Goal: Task Accomplishment & Management: Manage account settings

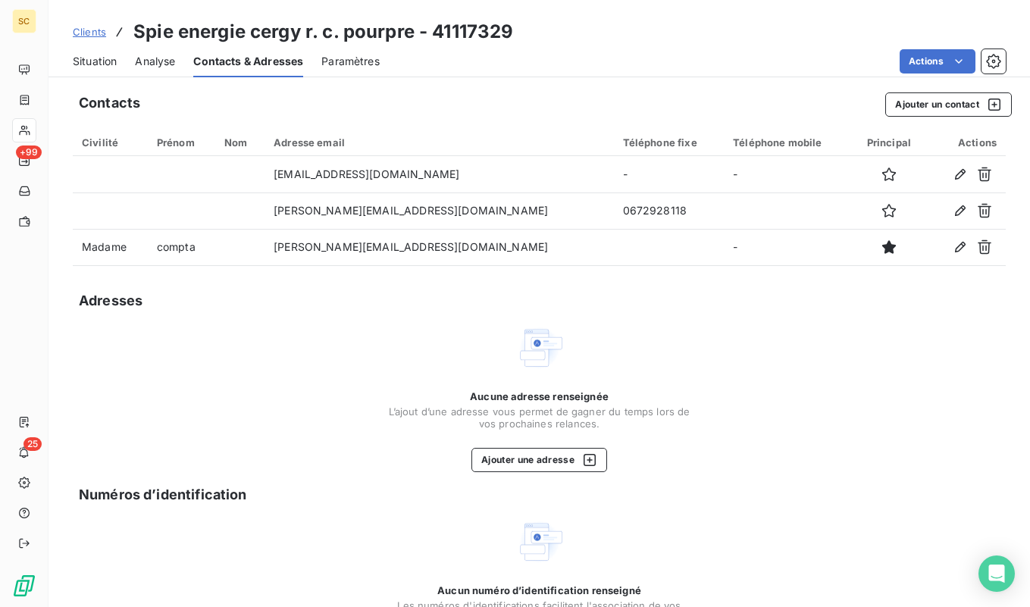
click at [92, 36] on span "Clients" at bounding box center [89, 32] width 33 height 12
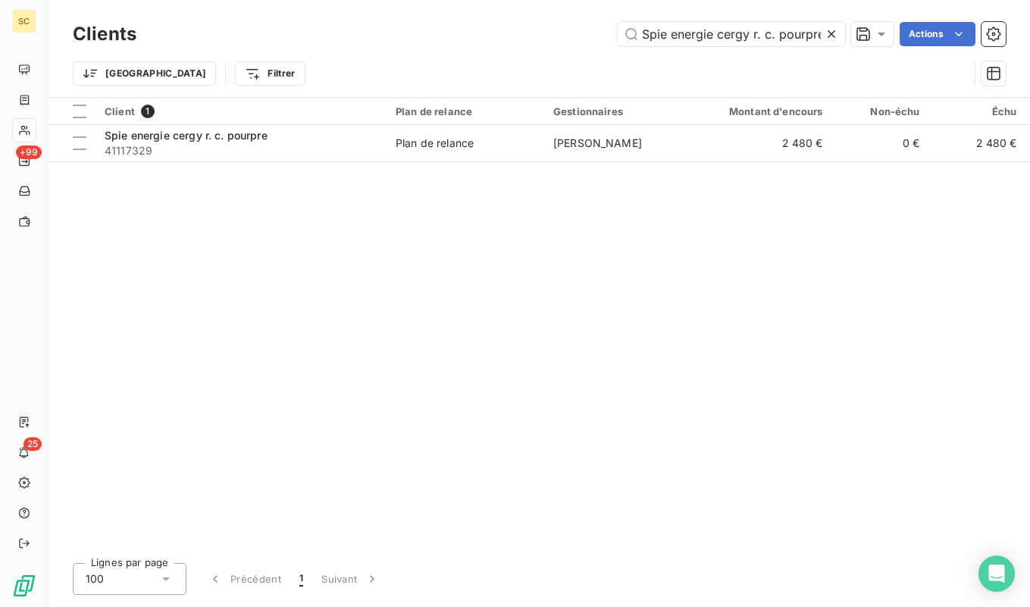
scroll to position [0, 2]
click at [688, 35] on input "Spie energie cergy r. c. pourpre" at bounding box center [731, 34] width 227 height 24
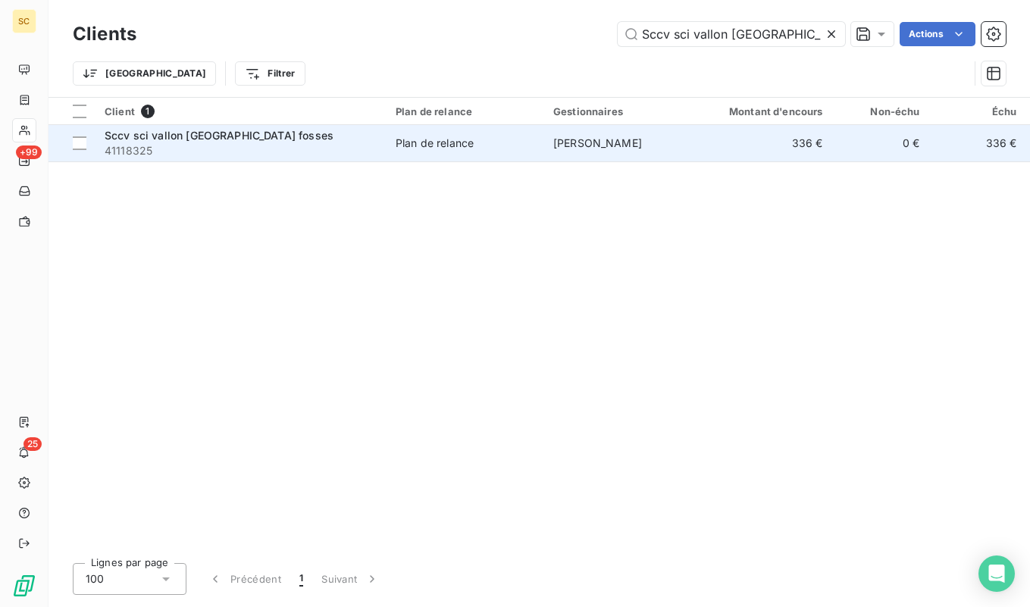
type input "Sccv sci vallon [GEOGRAPHIC_DATA] fosses"
click at [327, 145] on span "41118325" at bounding box center [241, 150] width 273 height 15
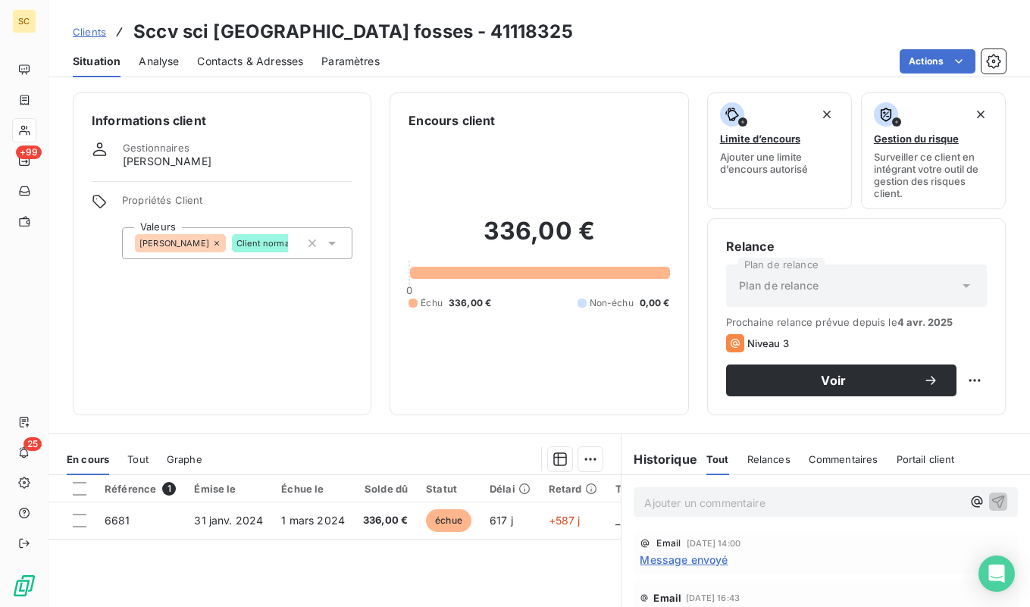
scroll to position [6, 0]
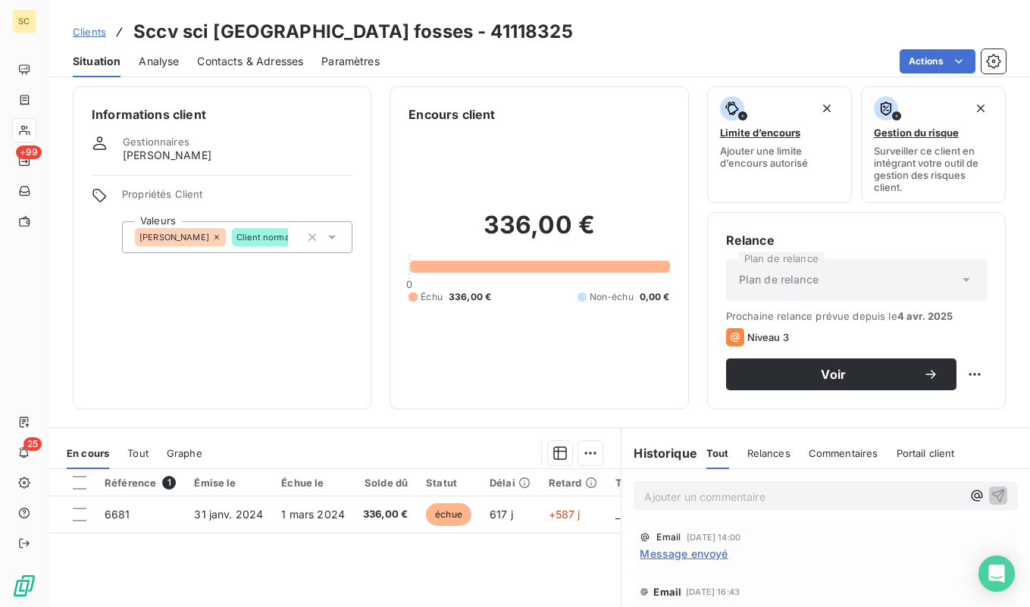
click at [265, 63] on span "Contacts & Adresses" at bounding box center [250, 61] width 106 height 15
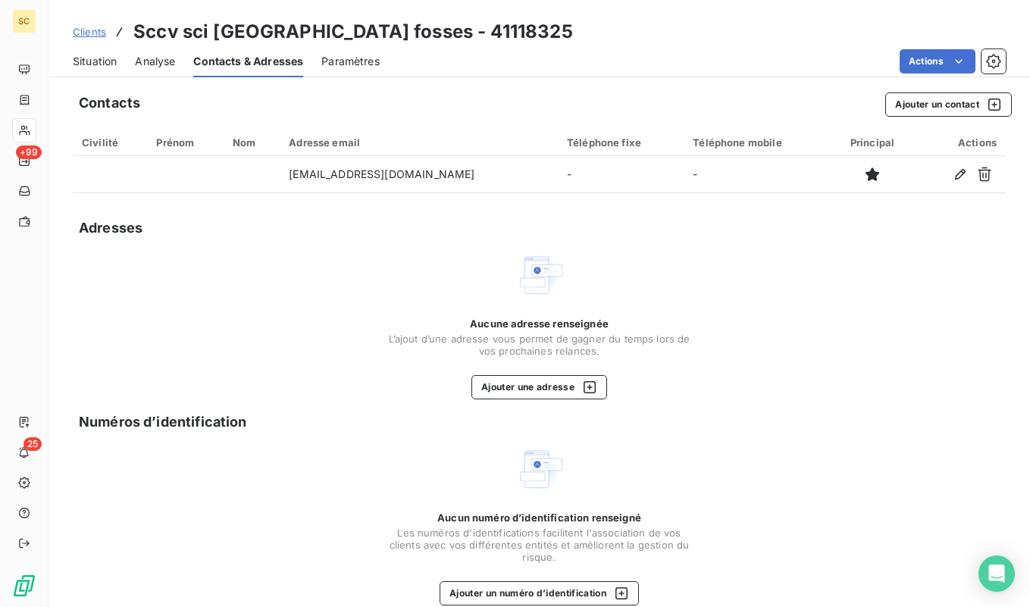
click at [84, 73] on div "Situation" at bounding box center [95, 61] width 44 height 32
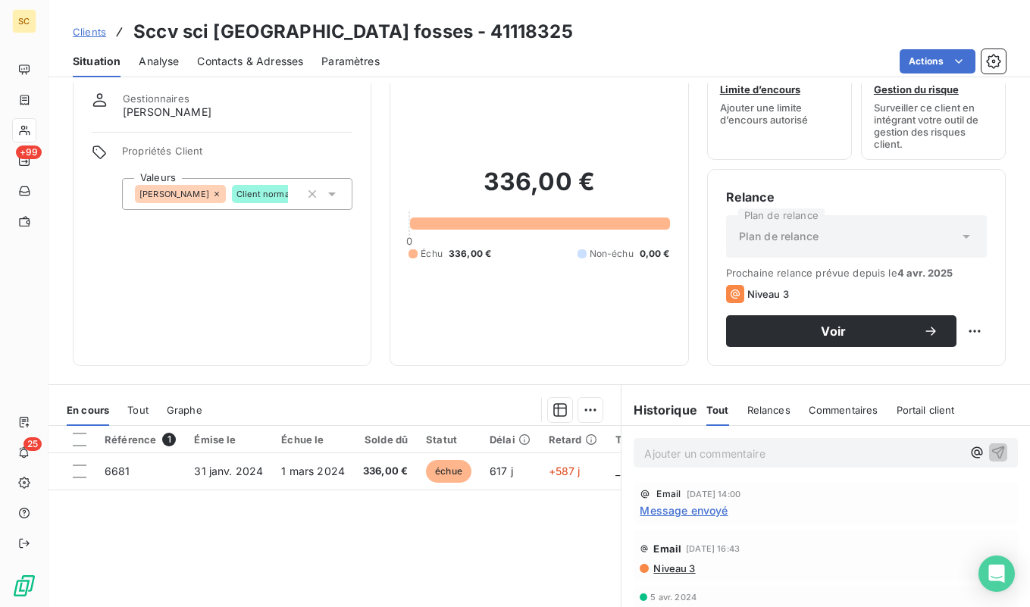
scroll to position [0, 0]
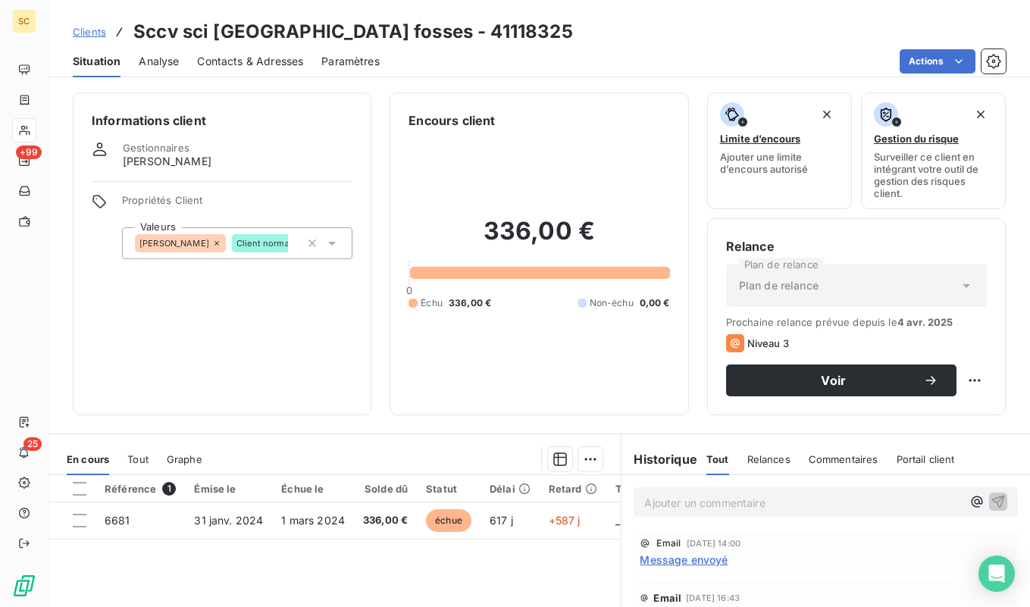
click at [268, 57] on span "Contacts & Adresses" at bounding box center [250, 61] width 106 height 15
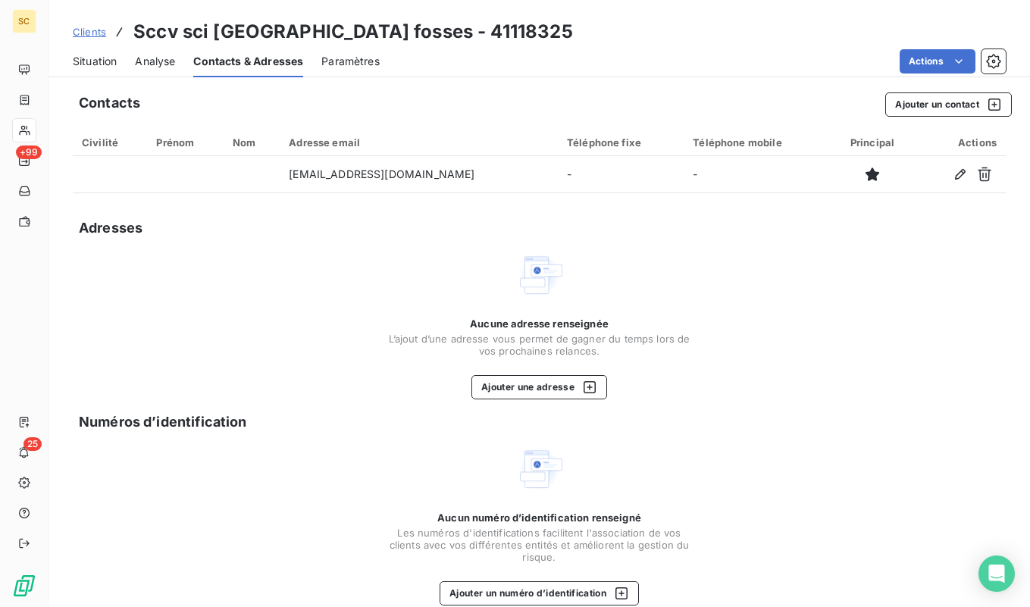
click at [101, 71] on div "Situation" at bounding box center [95, 61] width 44 height 32
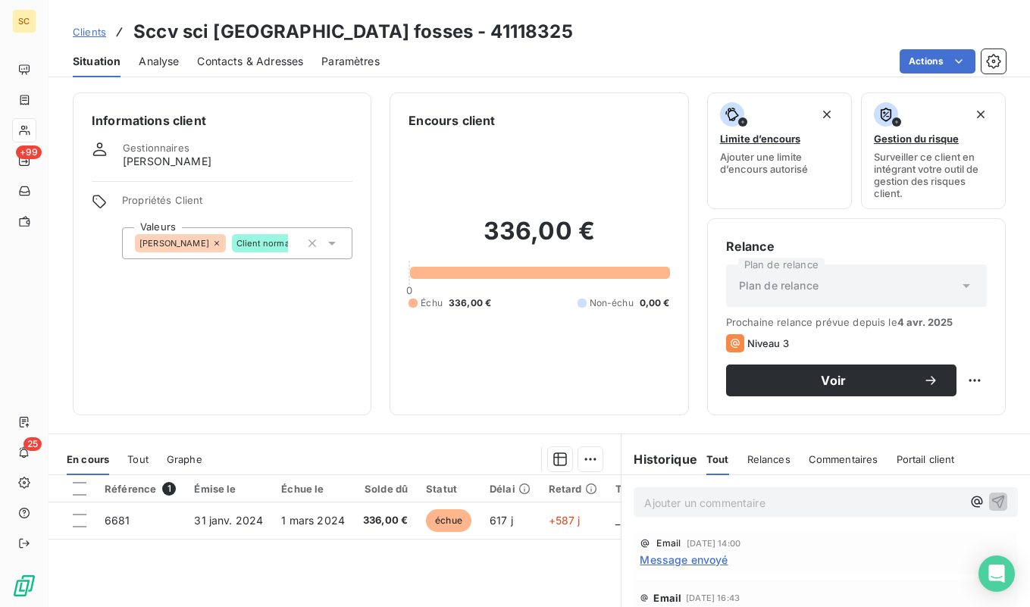
click at [228, 61] on span "Contacts & Adresses" at bounding box center [250, 61] width 106 height 15
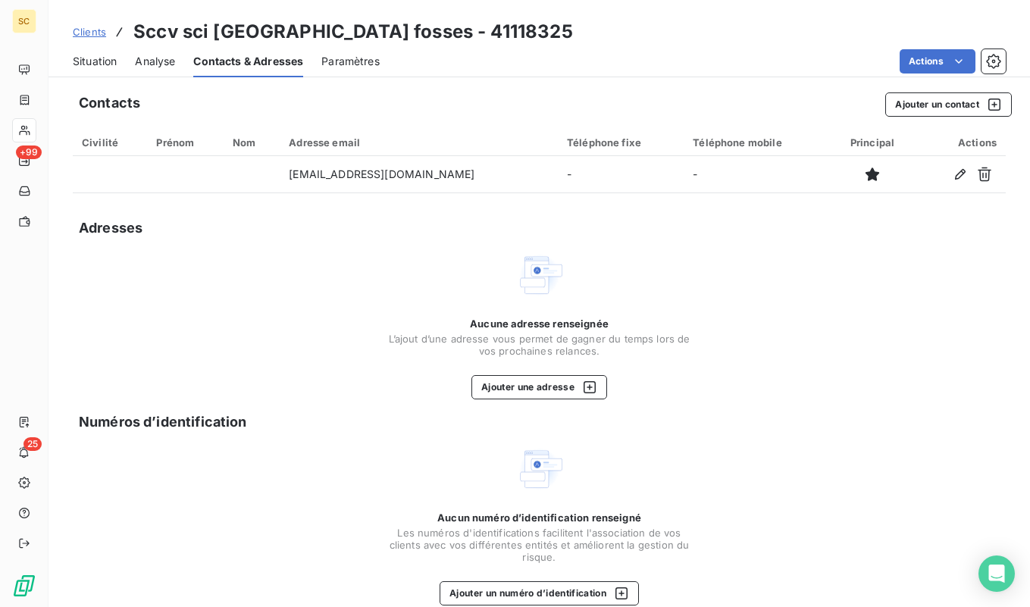
click at [109, 64] on span "Situation" at bounding box center [95, 61] width 44 height 15
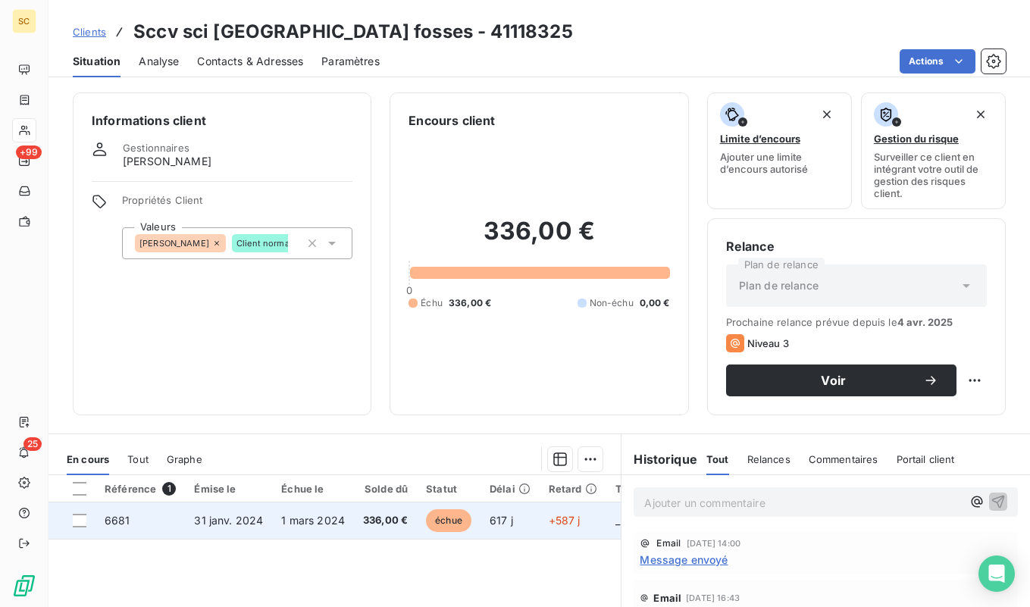
click at [355, 519] on td "336,00 €" at bounding box center [385, 521] width 63 height 36
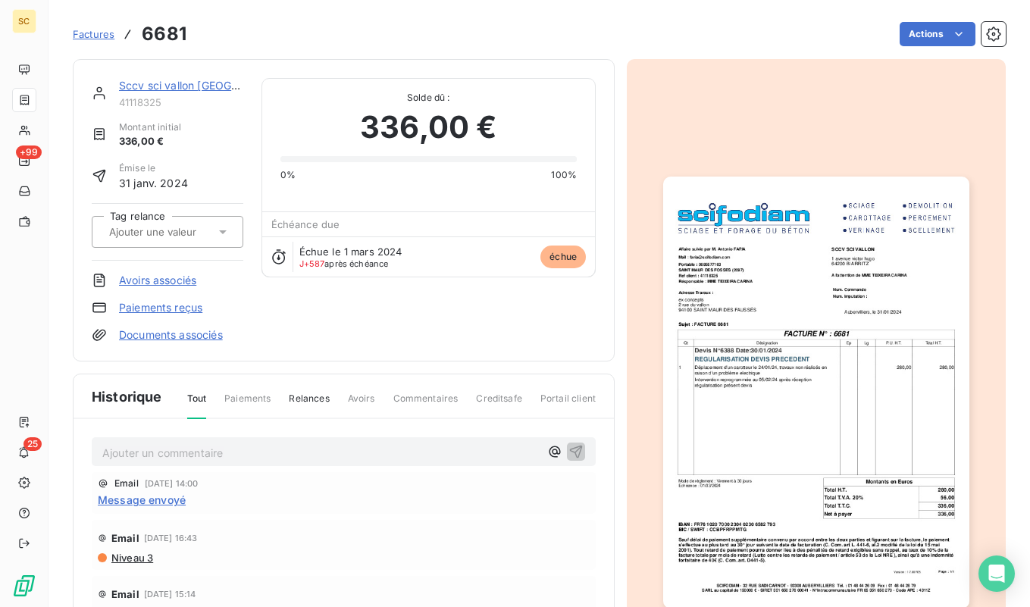
drag, startPoint x: 656, startPoint y: 374, endPoint x: 699, endPoint y: 376, distance: 42.5
click at [699, 376] on button "button" at bounding box center [816, 393] width 324 height 476
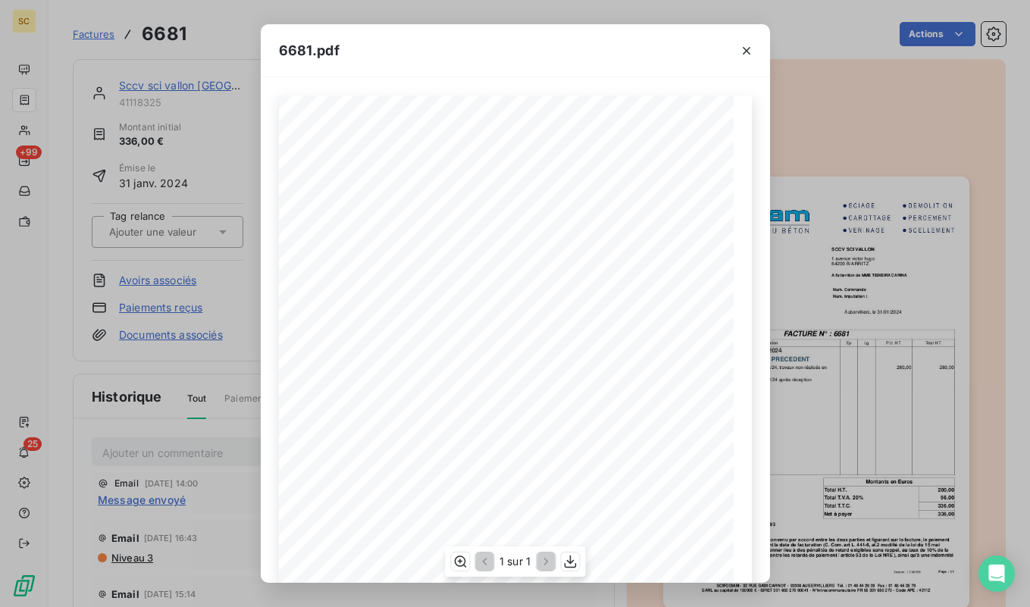
drag, startPoint x: 639, startPoint y: 244, endPoint x: 589, endPoint y: 244, distance: 50.0
click at [589, 244] on span "A l'attention de MME TEIXEIRA CARINA" at bounding box center [585, 243] width 96 height 6
click at [751, 54] on icon "button" at bounding box center [746, 50] width 15 height 15
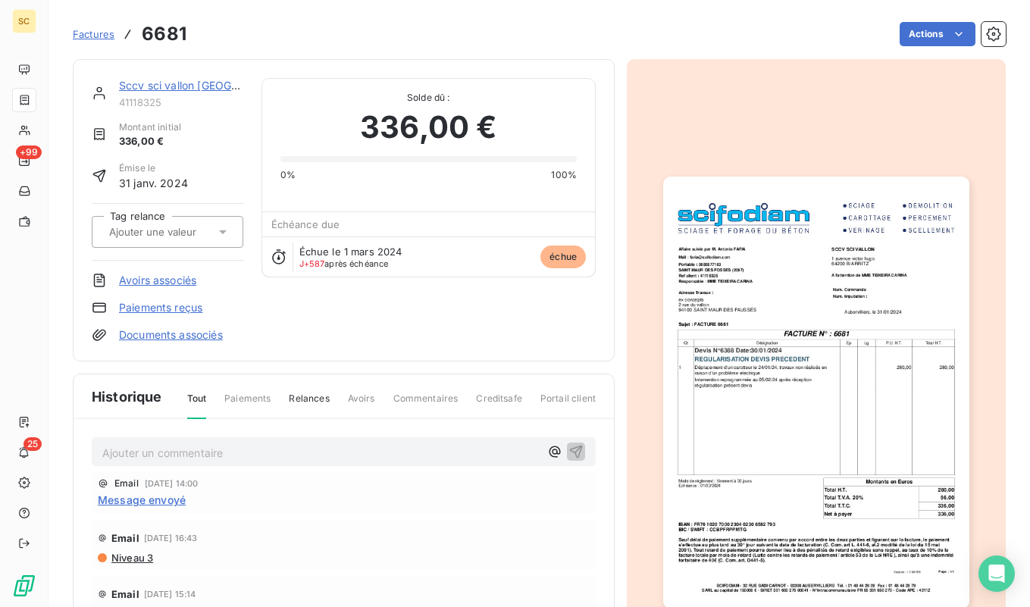
click at [208, 82] on link "Sccv sci vallon st maur fosses" at bounding box center [231, 85] width 224 height 13
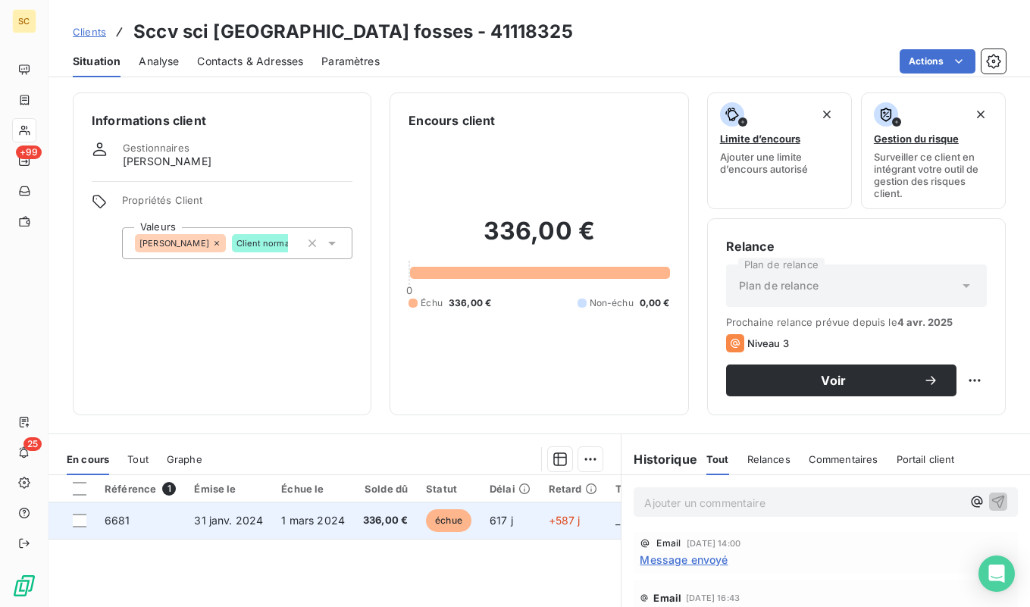
click at [310, 516] on span "1 mars 2024" at bounding box center [313, 520] width 64 height 13
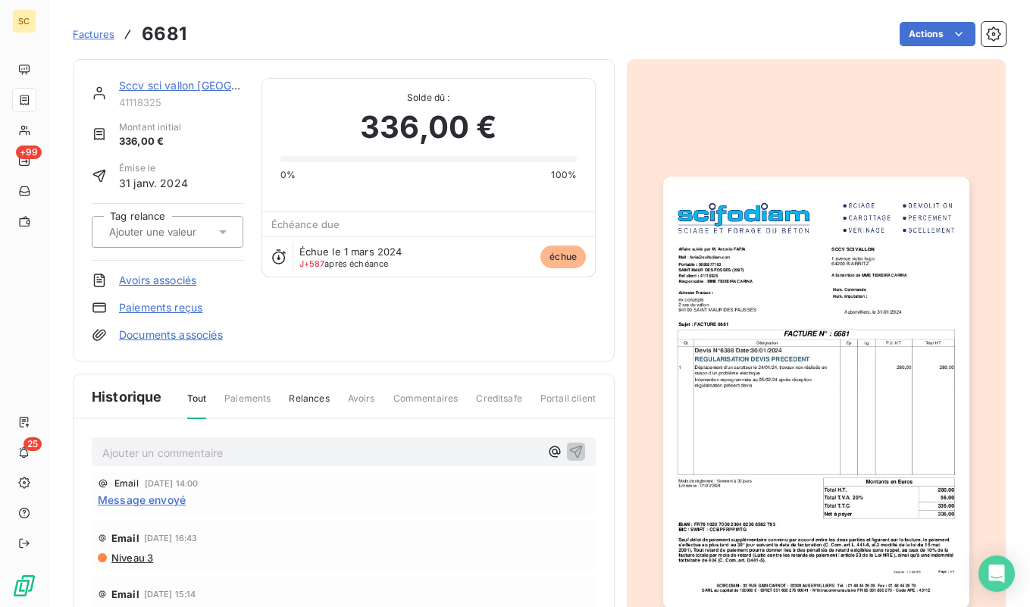
click at [846, 344] on img "button" at bounding box center [816, 393] width 306 height 432
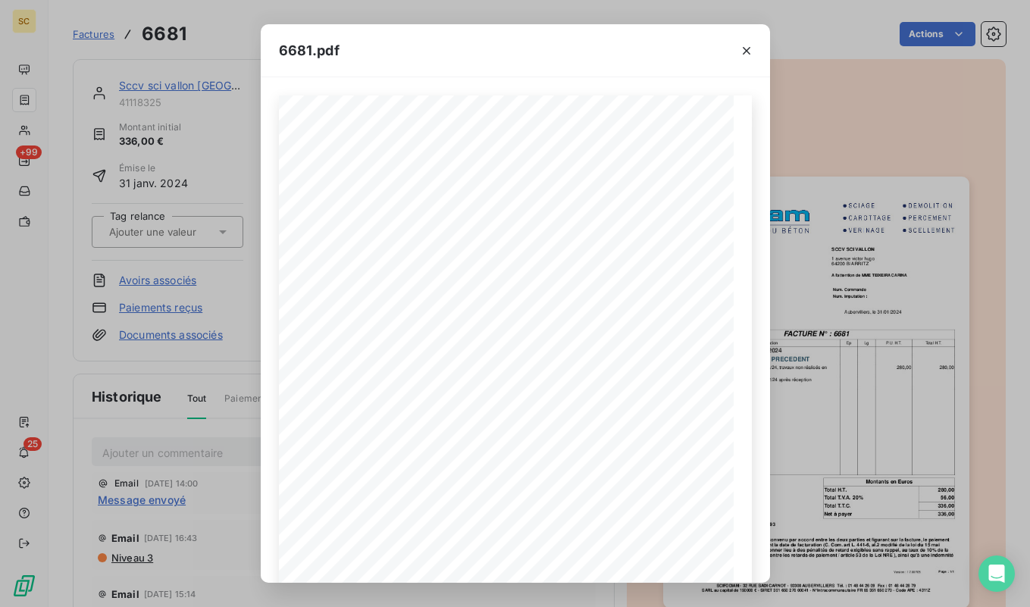
click at [99, 38] on div "6681.pdf Qt Désignation Ep Lg P.U. H.T. Total H.T. Version : 17.00R05 Page : 1/…" at bounding box center [515, 303] width 1030 height 607
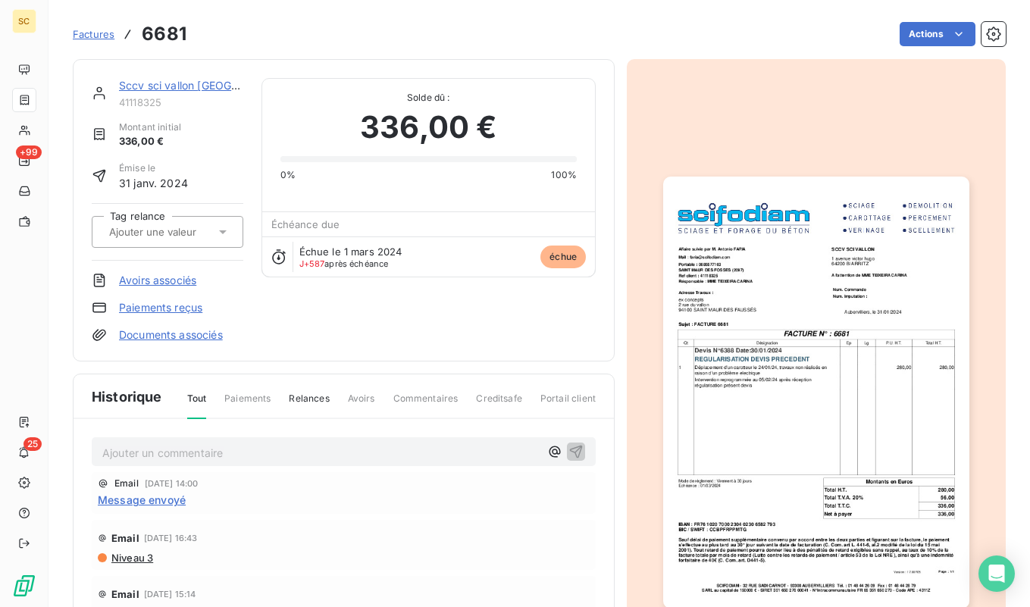
click at [106, 32] on span "Factures" at bounding box center [94, 34] width 42 height 12
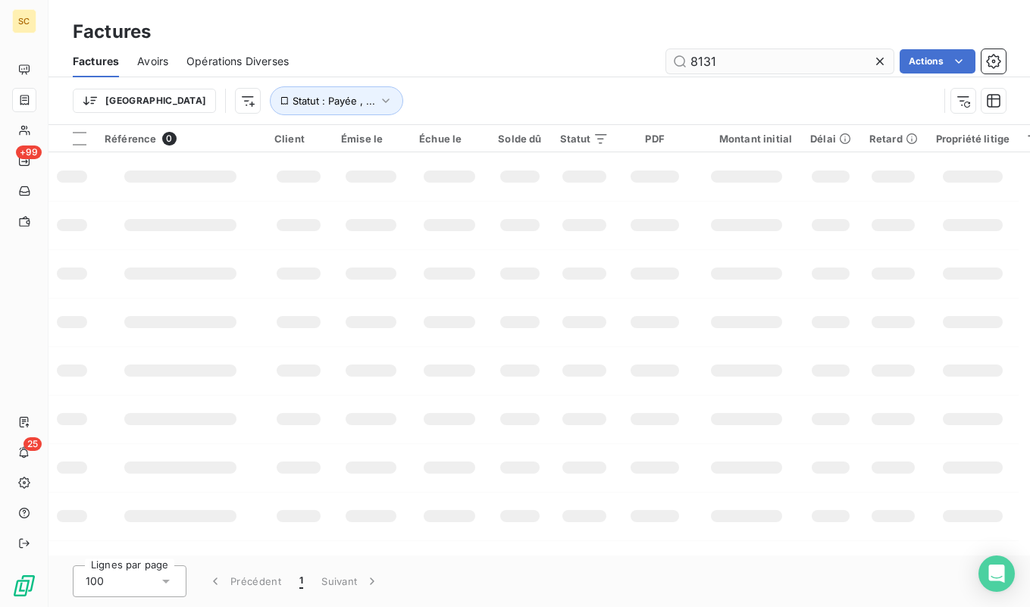
click at [748, 60] on input "8131" at bounding box center [779, 61] width 227 height 24
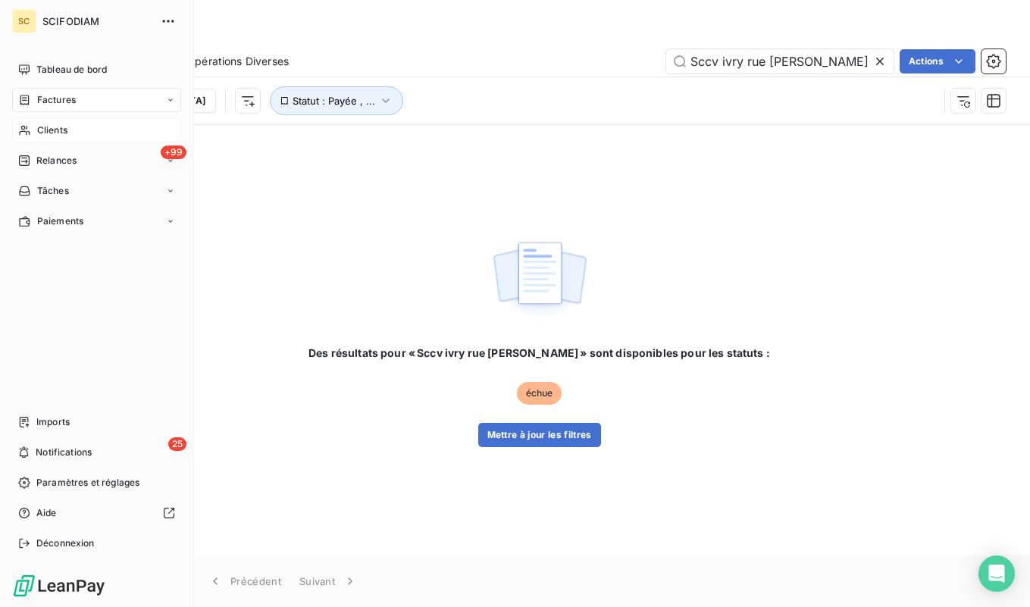
type input "Sccv ivry rue [PERSON_NAME]"
click at [97, 122] on div "Clients" at bounding box center [96, 130] width 169 height 24
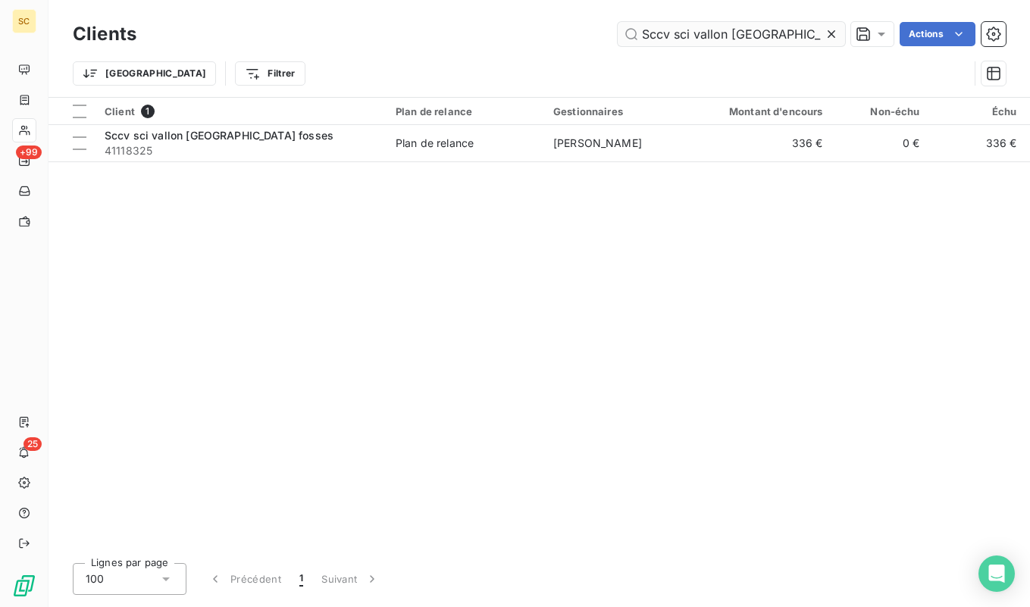
click at [698, 34] on input "Sccv sci vallon st maur fosses" at bounding box center [731, 34] width 227 height 24
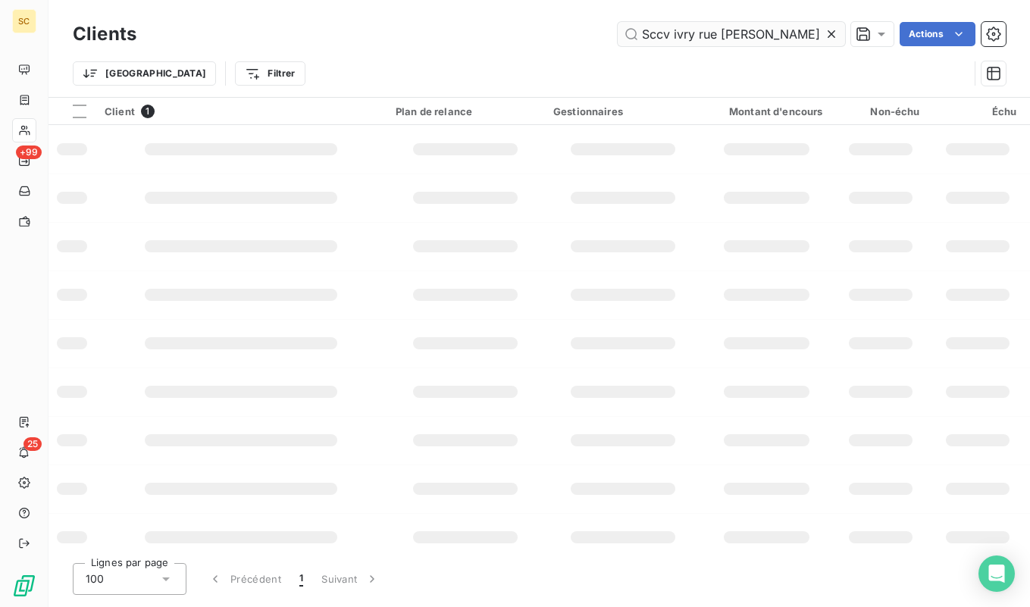
type input "Sccv ivry rue [PERSON_NAME]"
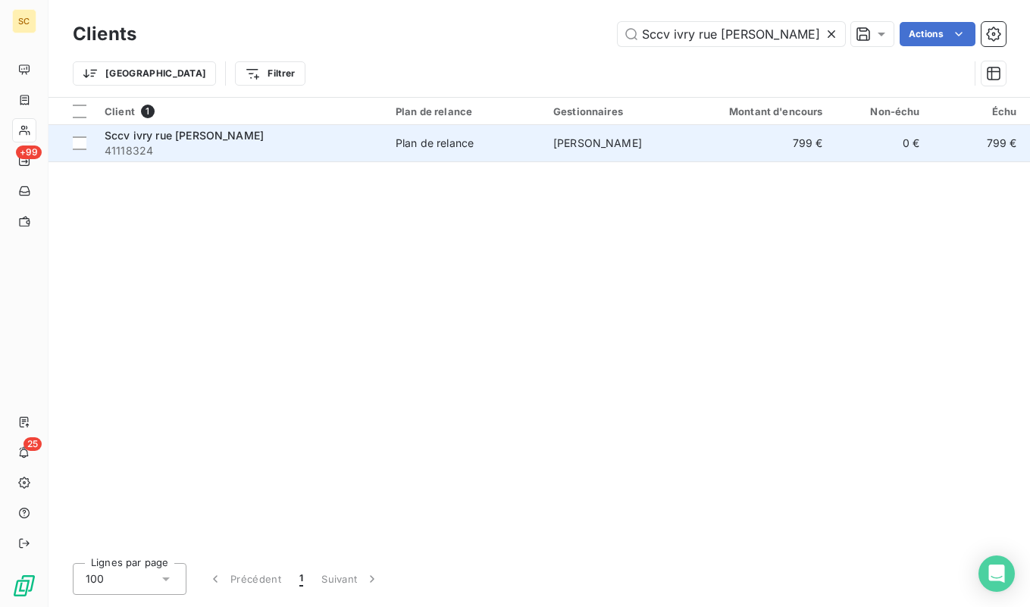
click at [212, 146] on span "41118324" at bounding box center [241, 150] width 273 height 15
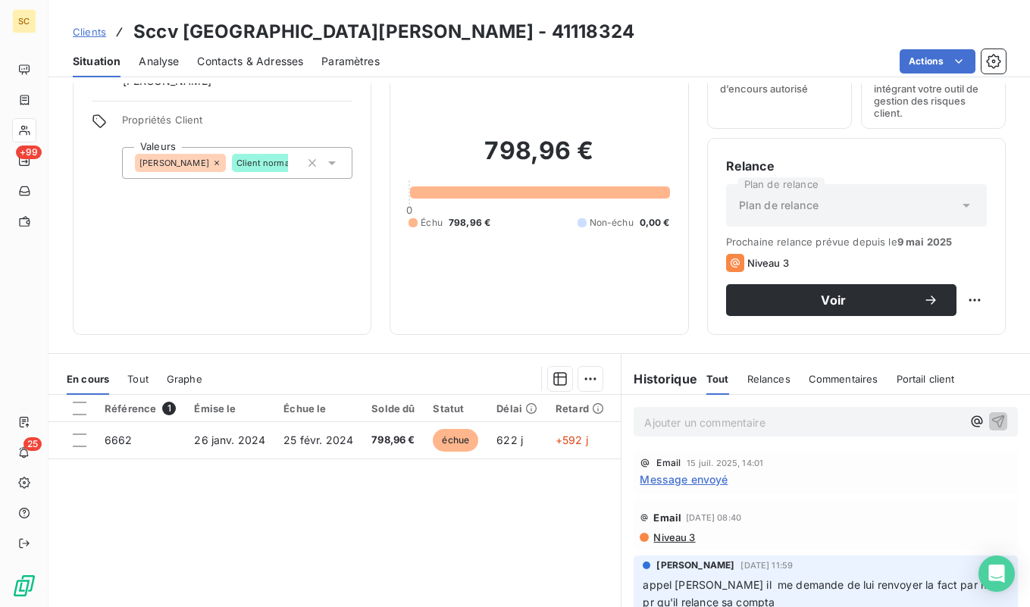
scroll to position [80, 0]
click at [233, 68] on span "Contacts & Adresses" at bounding box center [250, 61] width 106 height 15
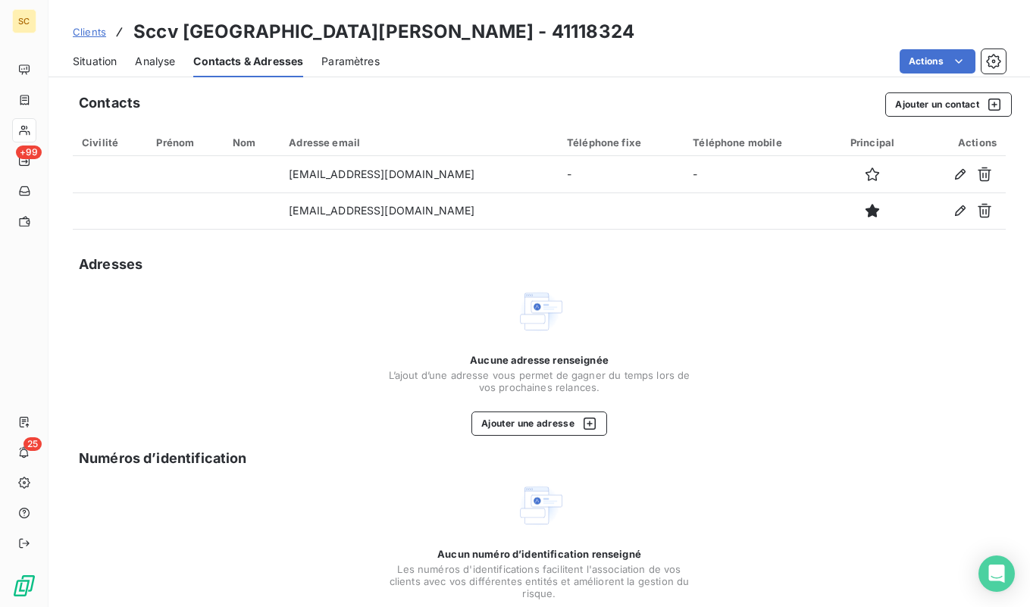
click at [92, 67] on span "Situation" at bounding box center [95, 61] width 44 height 15
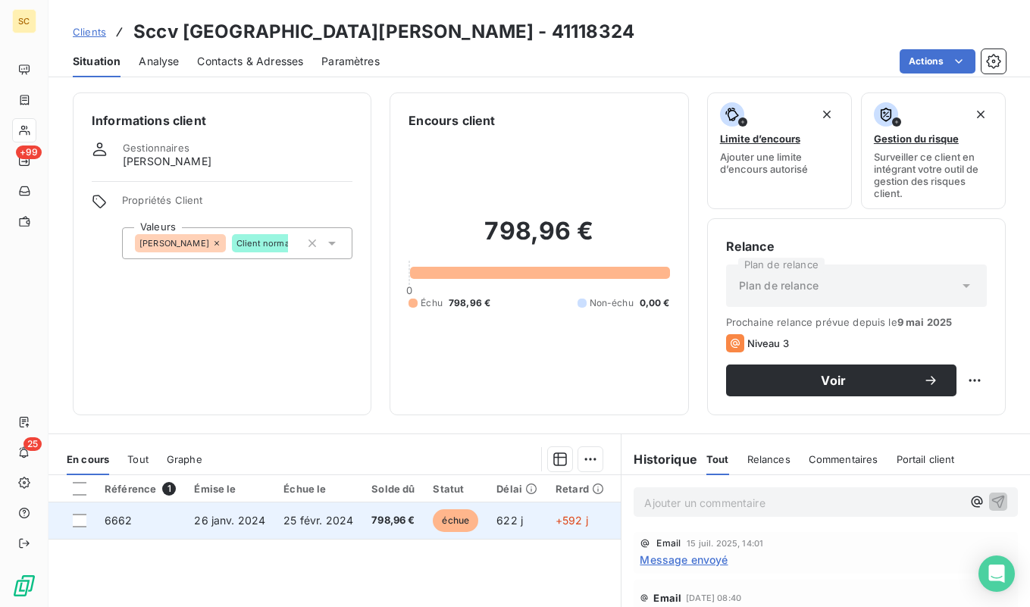
click at [274, 521] on td "25 févr. 2024" at bounding box center [318, 521] width 88 height 36
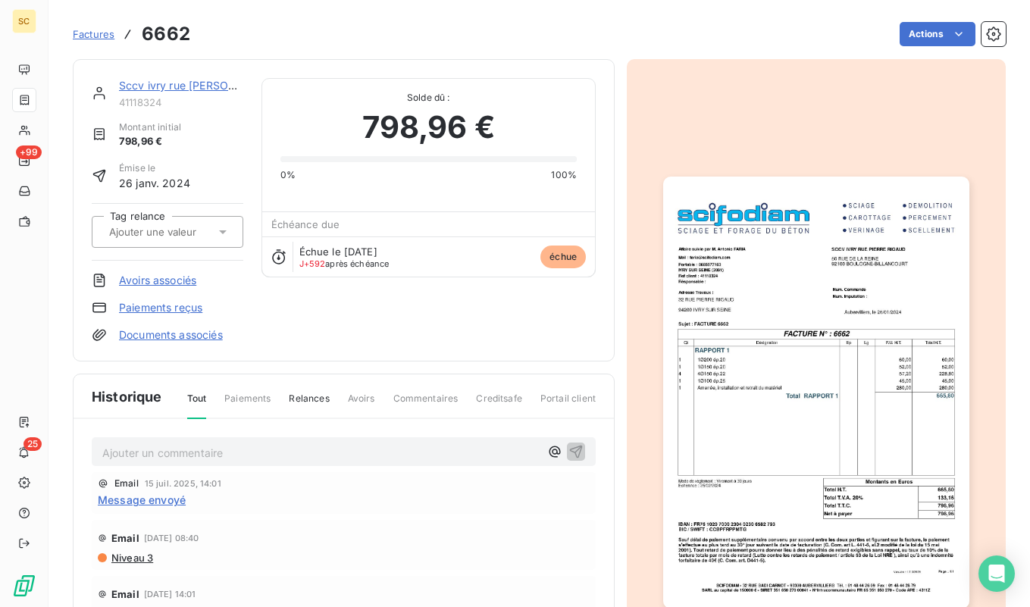
scroll to position [3, 0]
click at [860, 490] on img "button" at bounding box center [816, 393] width 306 height 432
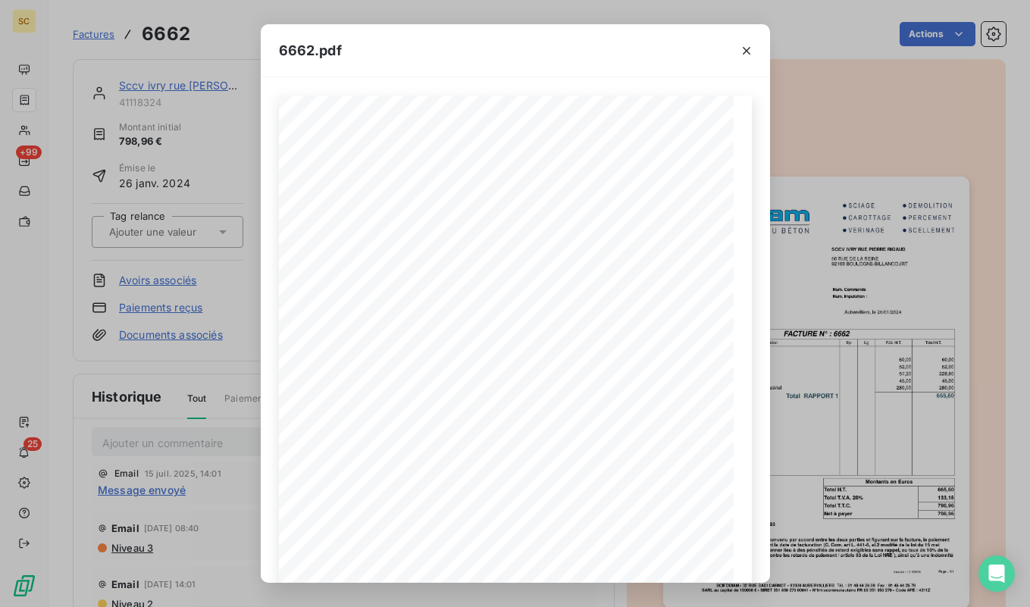
scroll to position [10, 0]
drag, startPoint x: 646, startPoint y: 226, endPoint x: 500, endPoint y: 214, distance: 146.8
click at [500, 214] on div "Qt Désignation Ep Lg P.U. H.T. Total H.T. Version : 17.00R05 Page : 1/1 SCIFODI…" at bounding box center [515, 418] width 455 height 644
click at [103, 20] on div "6662.pdf Qt Désignation Ep Lg P.U. H.T. Total H.T. Version : 17.00R05 Page : 1/…" at bounding box center [515, 303] width 1030 height 607
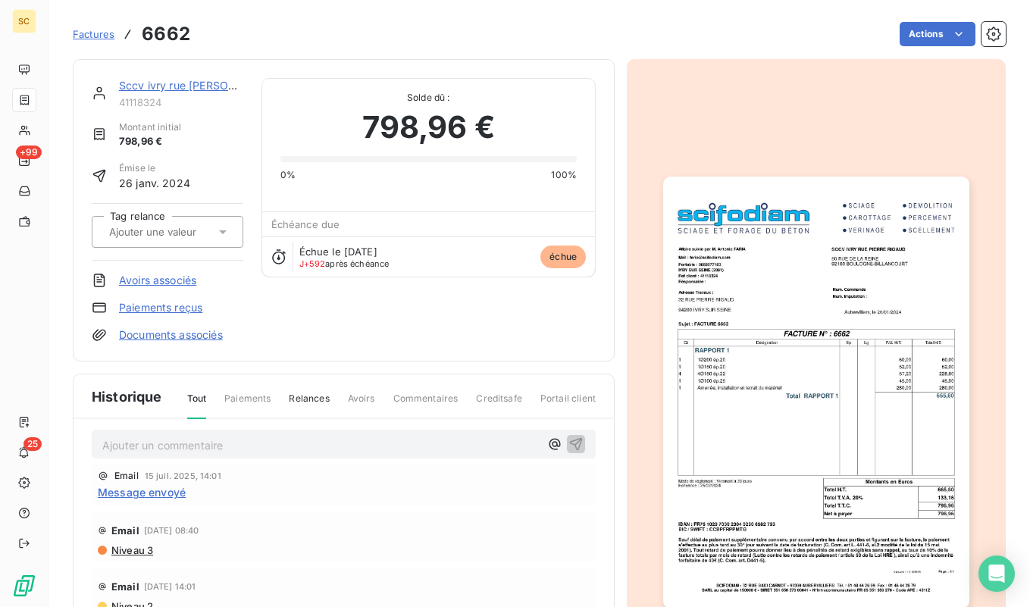
click at [96, 39] on span "Factures" at bounding box center [94, 34] width 42 height 12
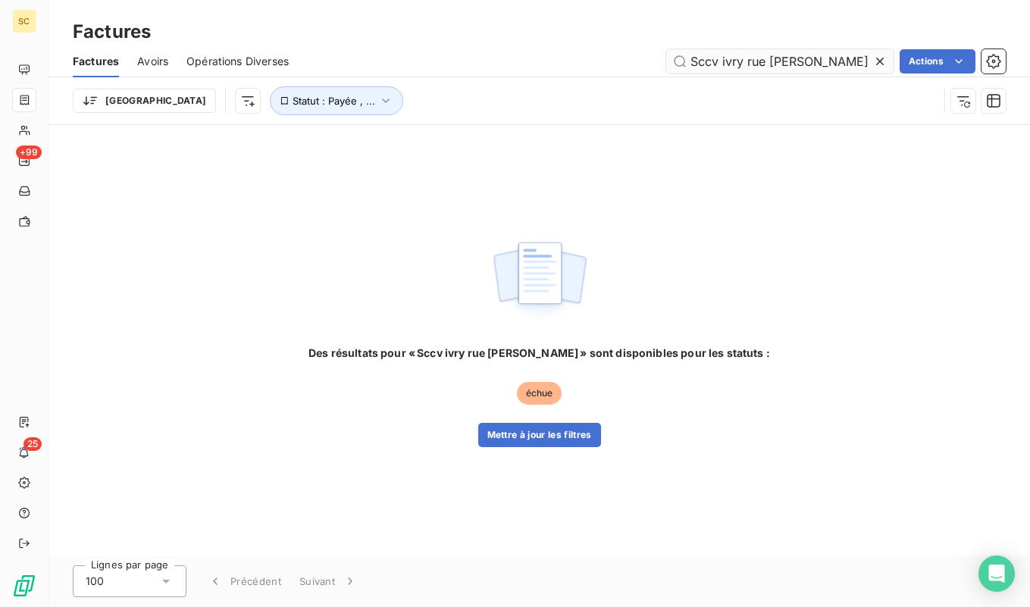
click at [779, 64] on input "Sccv ivry rue [PERSON_NAME]" at bounding box center [779, 61] width 227 height 24
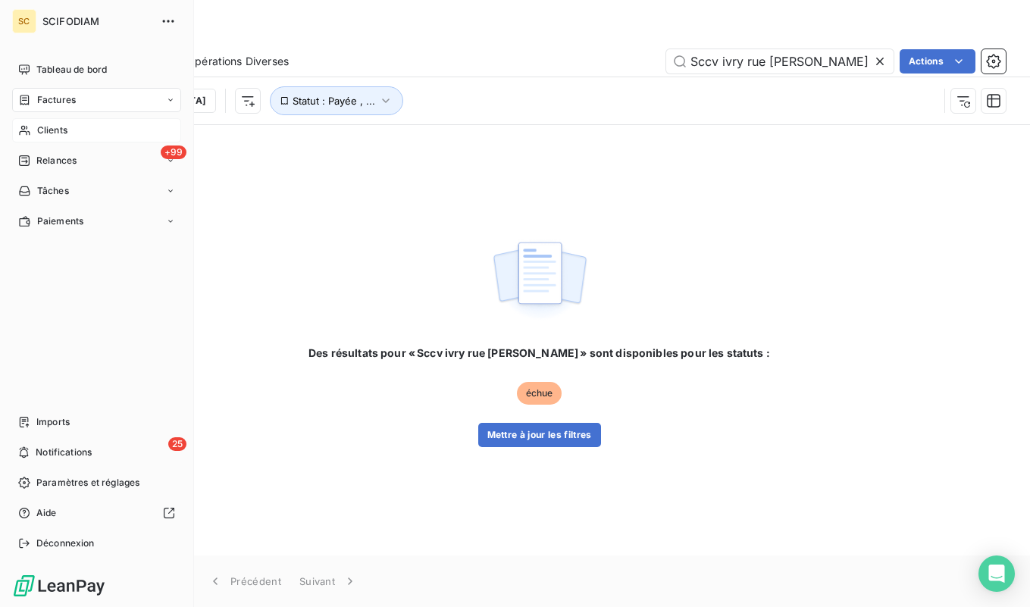
click at [52, 136] on span "Clients" at bounding box center [52, 131] width 30 height 14
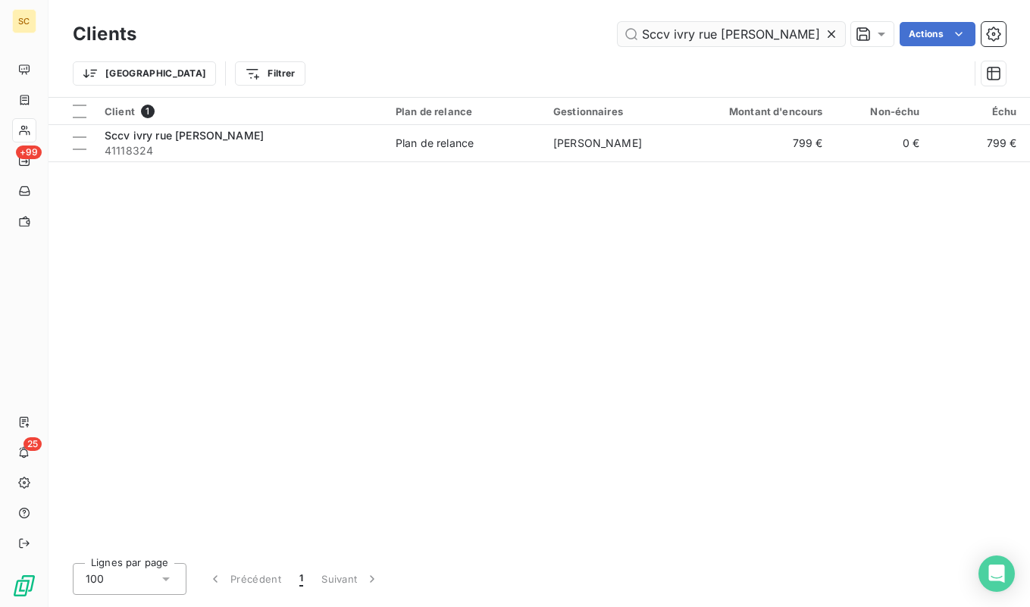
click at [688, 35] on input "Sccv ivry rue [PERSON_NAME]" at bounding box center [731, 34] width 227 height 24
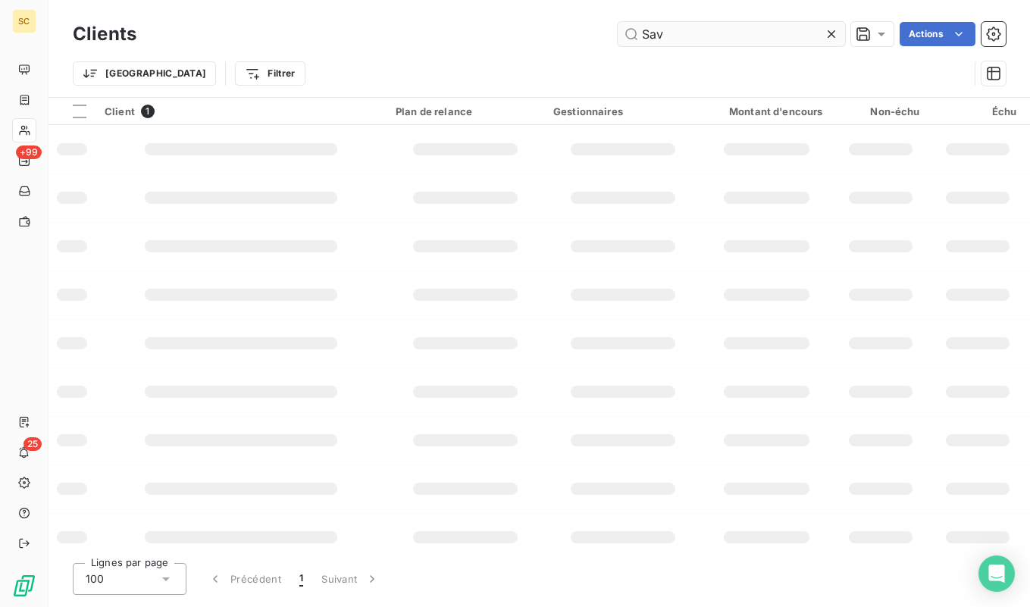
type input "Sav"
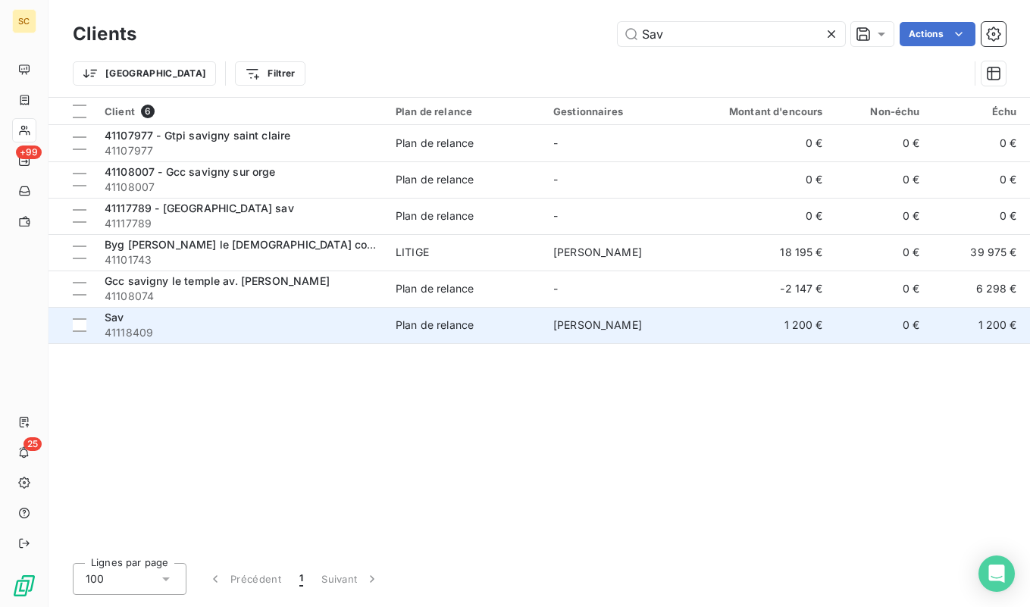
click at [326, 318] on div "Sav" at bounding box center [241, 317] width 273 height 15
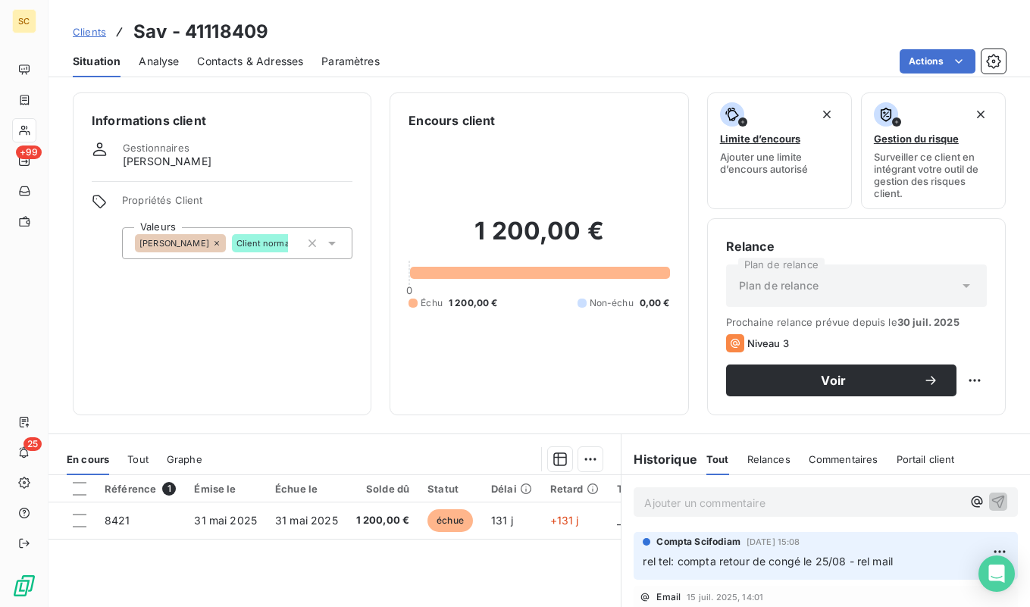
click at [227, 63] on span "Contacts & Adresses" at bounding box center [250, 61] width 106 height 15
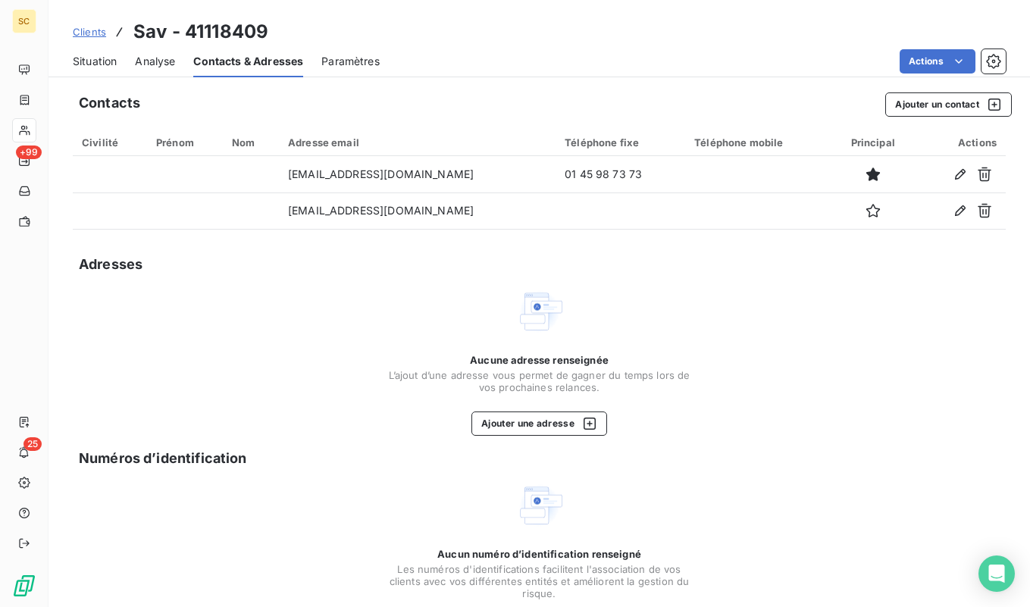
click at [92, 58] on span "Situation" at bounding box center [95, 61] width 44 height 15
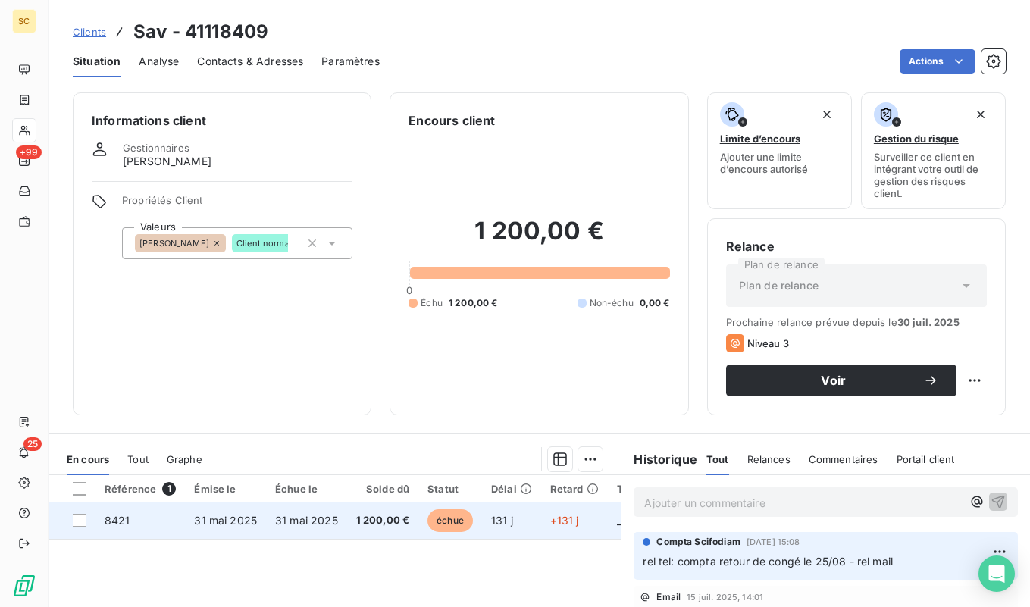
click at [261, 517] on td "31 mai 2025" at bounding box center [225, 521] width 81 height 36
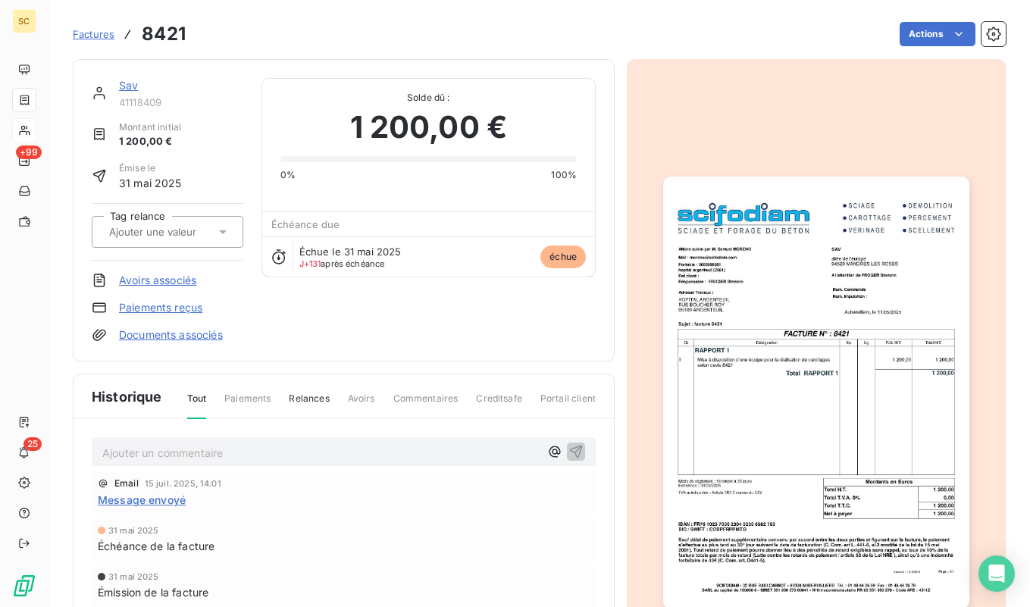
click at [818, 331] on img "button" at bounding box center [816, 393] width 306 height 432
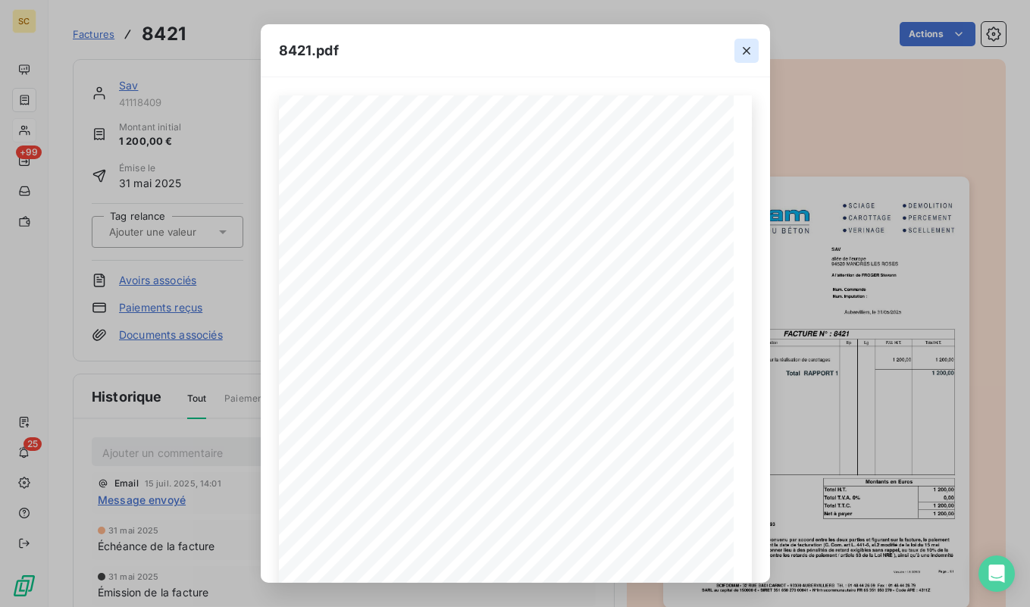
click at [747, 49] on icon "button" at bounding box center [747, 51] width 8 height 8
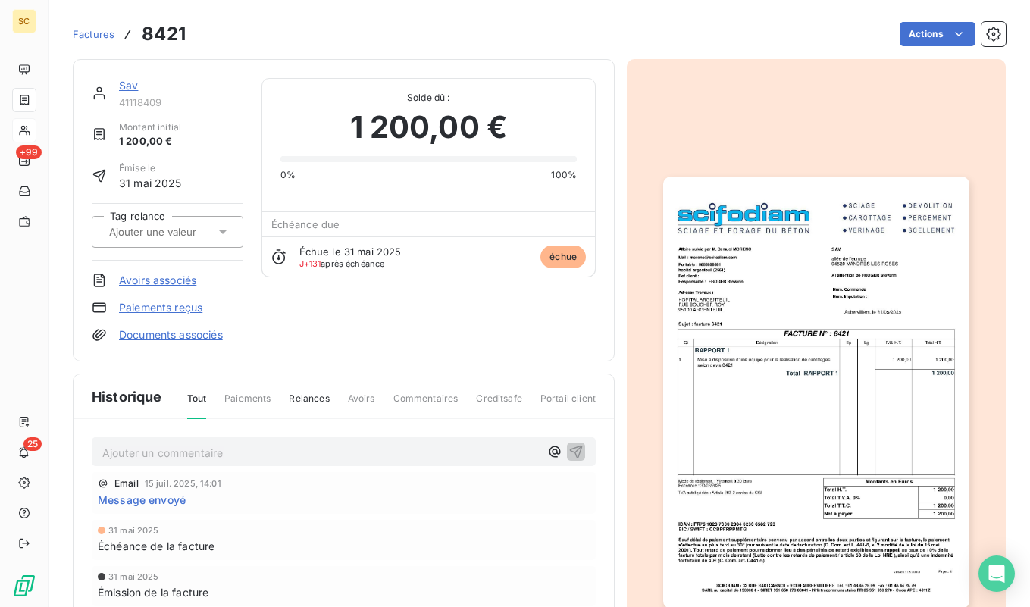
click at [132, 87] on link "Sav" at bounding box center [128, 85] width 19 height 13
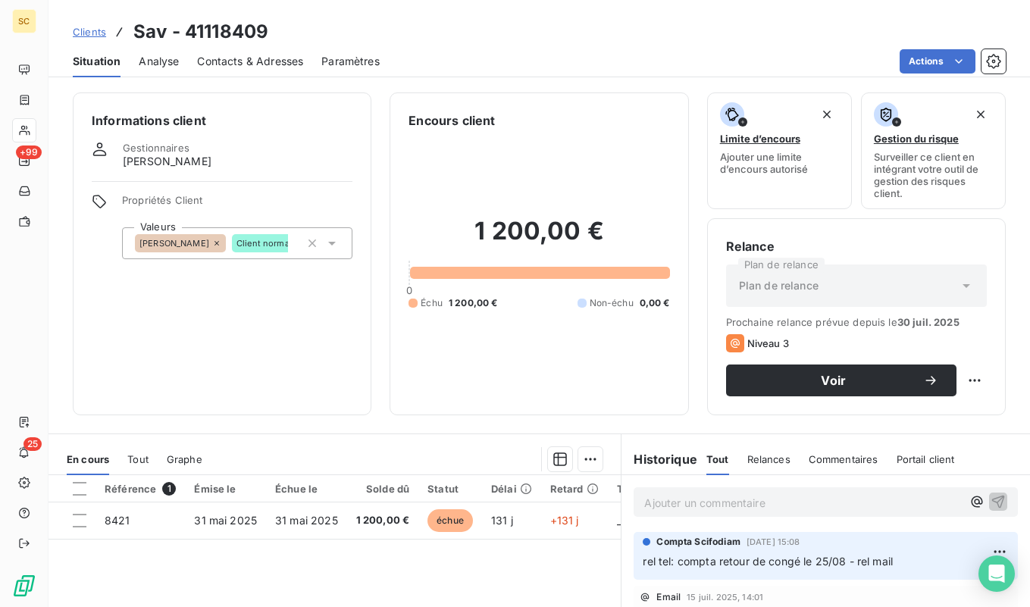
click at [219, 67] on span "Contacts & Adresses" at bounding box center [250, 61] width 106 height 15
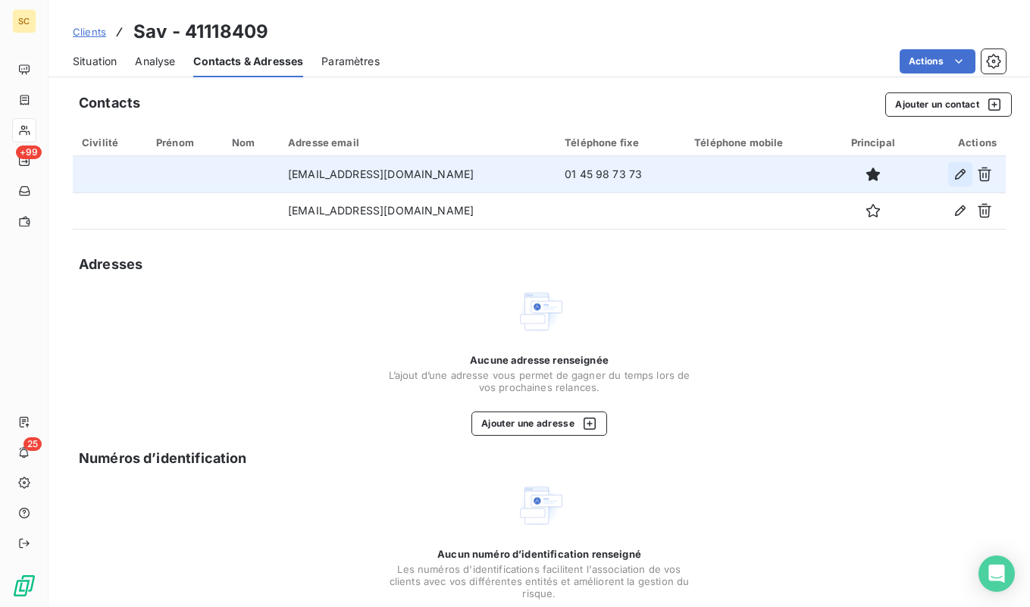
click at [962, 177] on icon "button" at bounding box center [960, 174] width 15 height 15
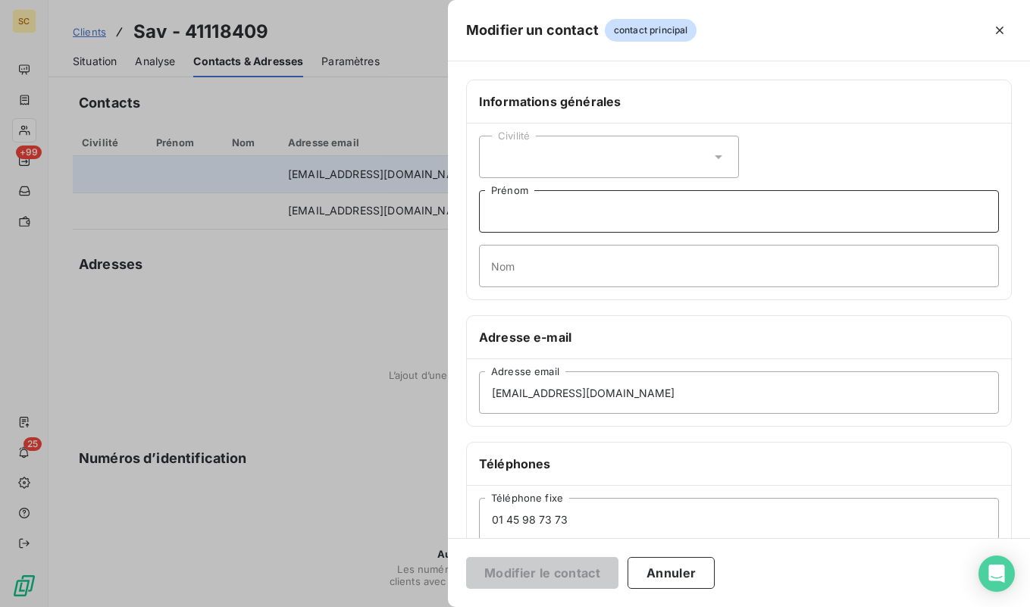
click at [590, 219] on input "Prénom" at bounding box center [739, 211] width 520 height 42
type input "Plus dans la société"
click at [534, 576] on button "Modifier le contact" at bounding box center [542, 573] width 152 height 32
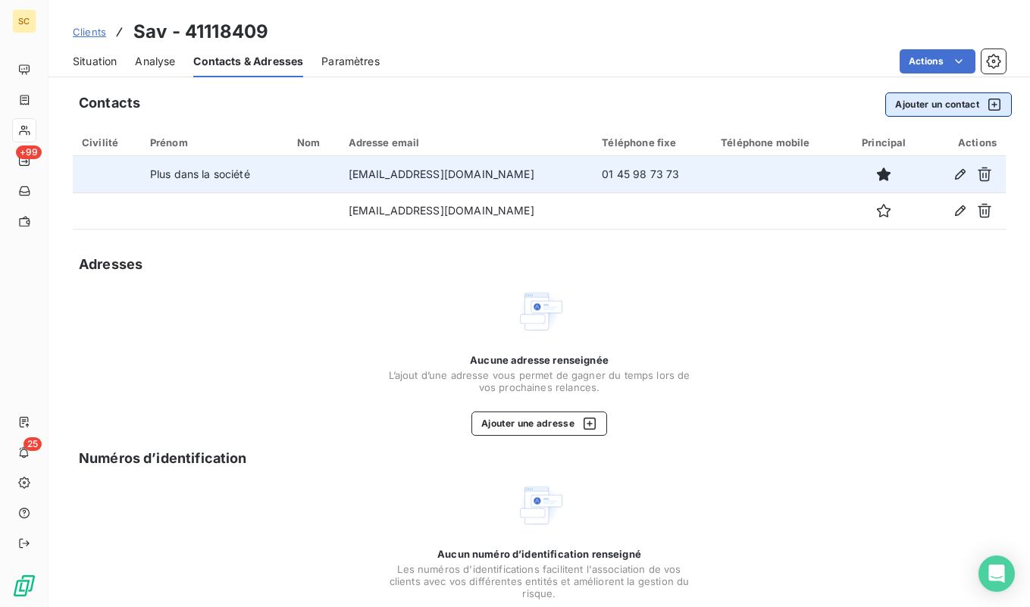
click at [937, 108] on button "Ajouter un contact" at bounding box center [948, 104] width 127 height 24
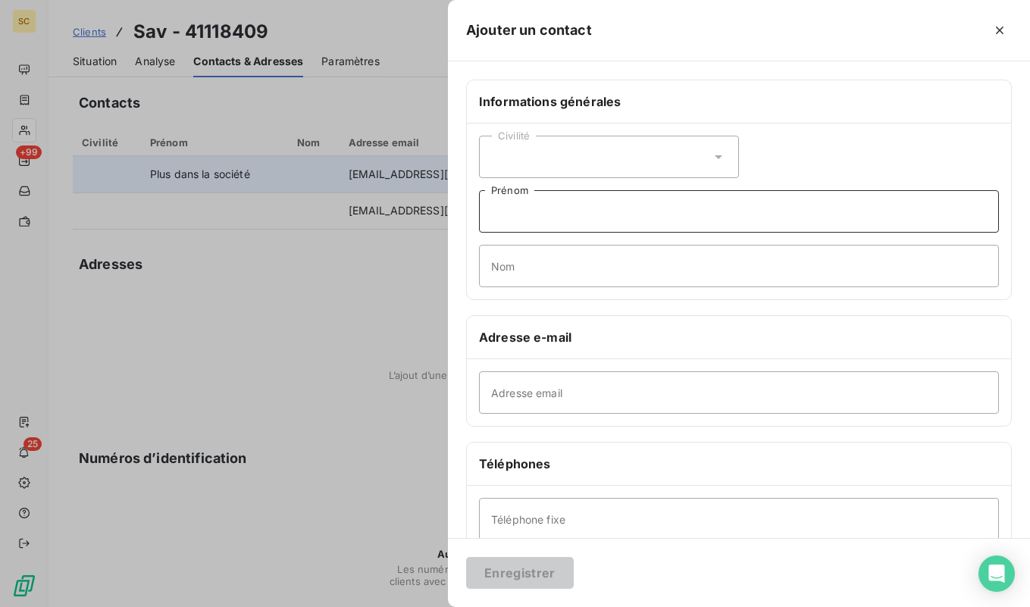
click at [578, 222] on input "Prénom" at bounding box center [739, 211] width 520 height 42
type input "Compta"
type input "c"
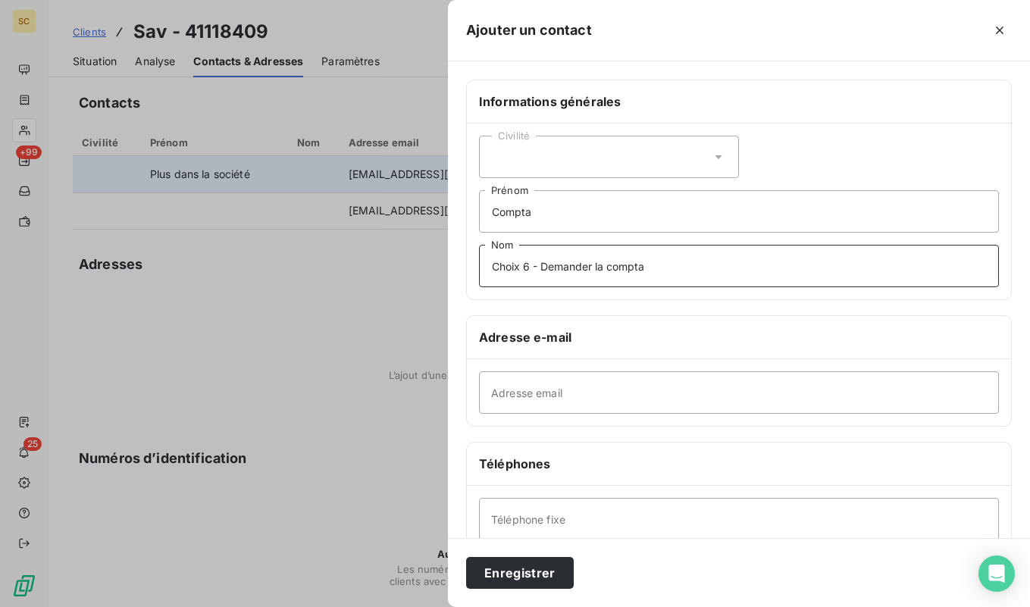
type input "Choix 6 - Demander la compta"
type input "0145987373"
click at [546, 574] on button "Enregistrer" at bounding box center [520, 573] width 108 height 32
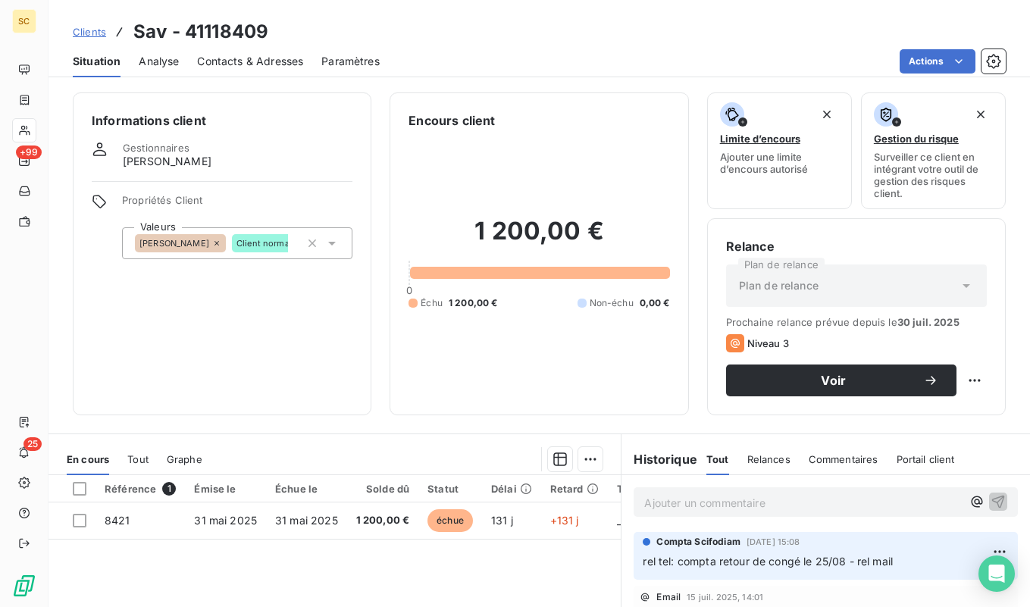
click at [271, 69] on div "Contacts & Adresses" at bounding box center [250, 61] width 106 height 32
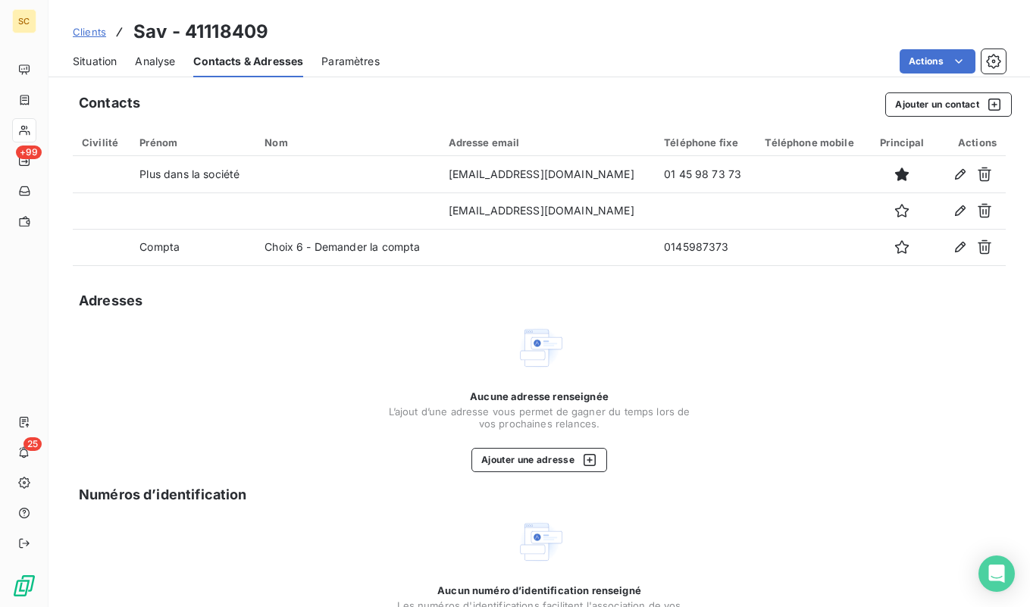
click at [77, 65] on span "Situation" at bounding box center [95, 61] width 44 height 15
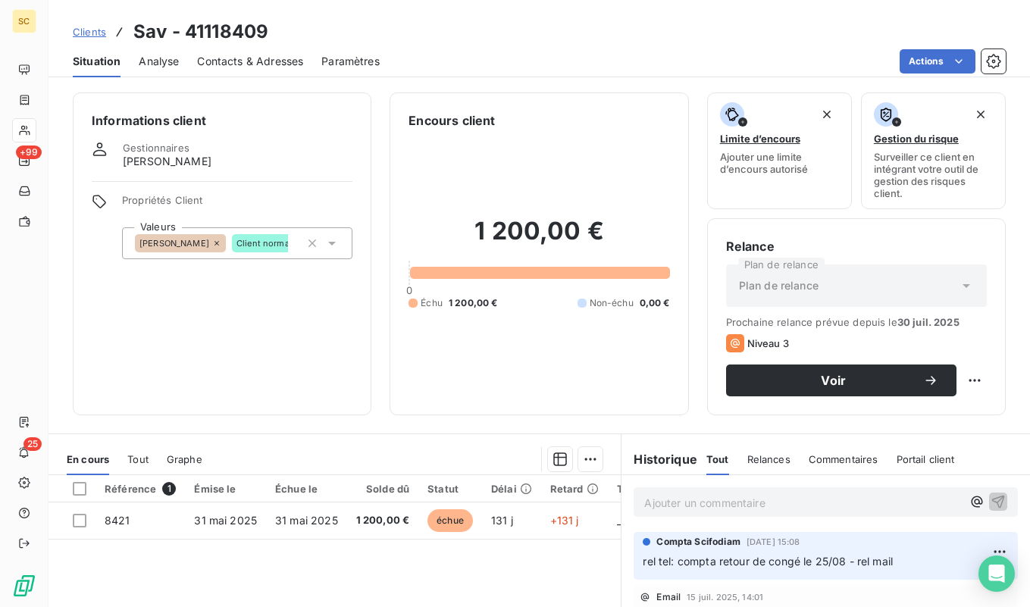
click at [831, 508] on p "Ajouter un commentaire ﻿" at bounding box center [803, 503] width 318 height 19
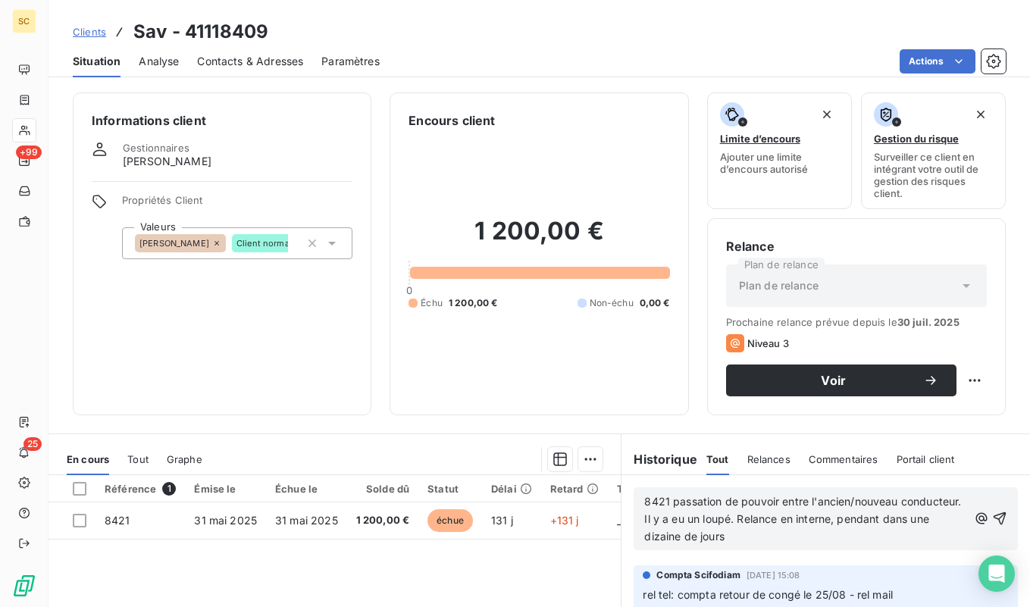
drag, startPoint x: 757, startPoint y: 541, endPoint x: 623, endPoint y: 492, distance: 142.0
click at [623, 492] on div "8421 passation de pouvoir entre l'ancien/nouveau conducteur. Il y a eu un loupé…" at bounding box center [826, 518] width 409 height 87
copy span "8421 passation de pouvoir entre l'ancien/nouveau conducteur. Il y a eu un loupé…"
click at [1003, 519] on icon "button" at bounding box center [999, 518] width 15 height 15
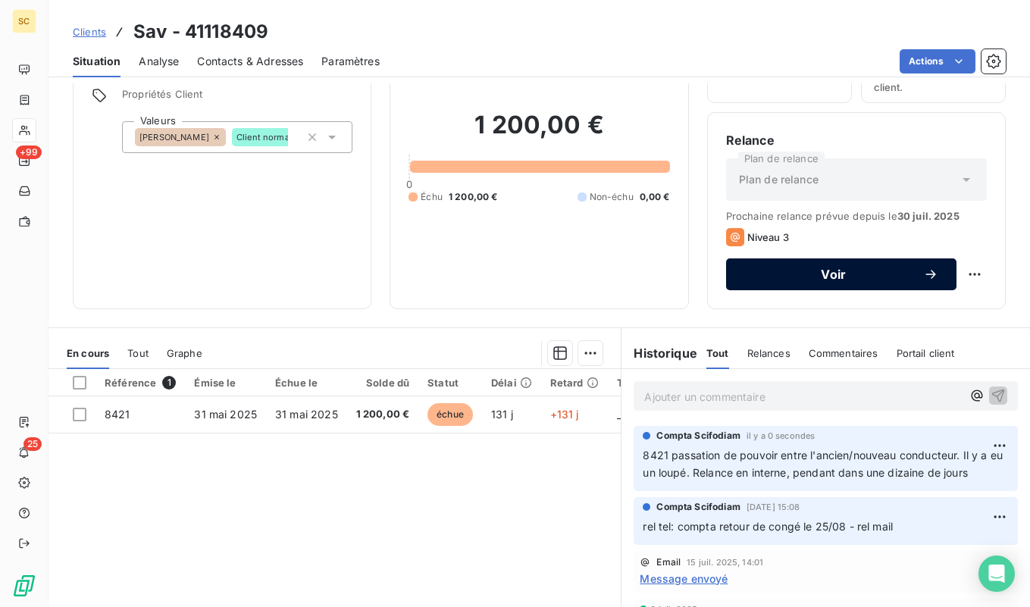
scroll to position [205, 0]
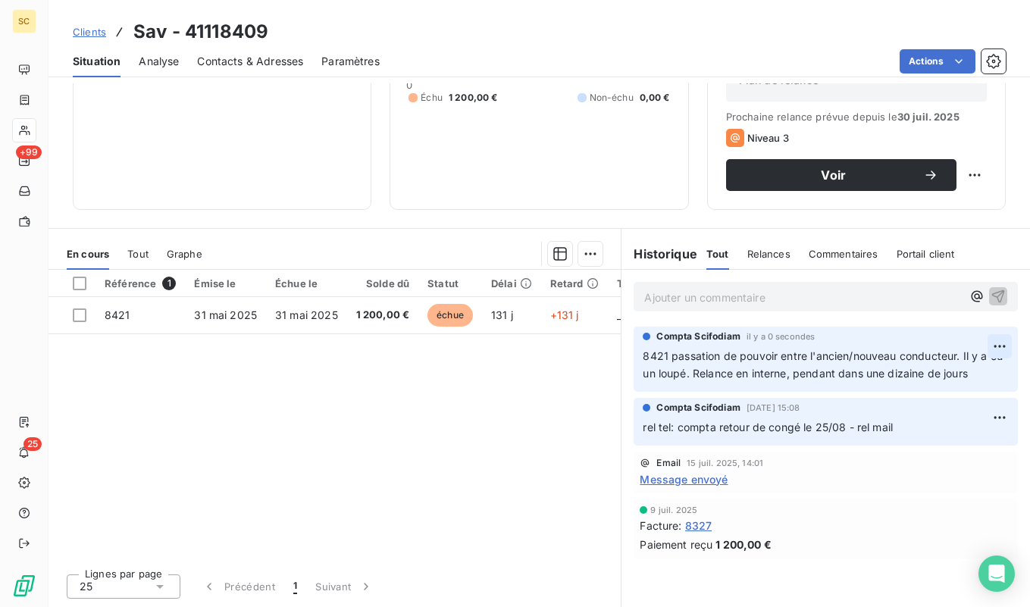
click at [995, 348] on html "SC +99 25 Clients Sav - 41118409 Situation Analyse Contacts & Adresses Paramètr…" at bounding box center [515, 303] width 1030 height 607
click at [960, 378] on div "Editer" at bounding box center [963, 380] width 85 height 24
drag, startPoint x: 712, startPoint y: 375, endPoint x: 1070, endPoint y: 371, distance: 358.6
click at [1029, 371] on html "SC +99 25 Clients Sav - 41118409 Situation Analyse Contacts & Adresses Paramètr…" at bounding box center [515, 303] width 1030 height 607
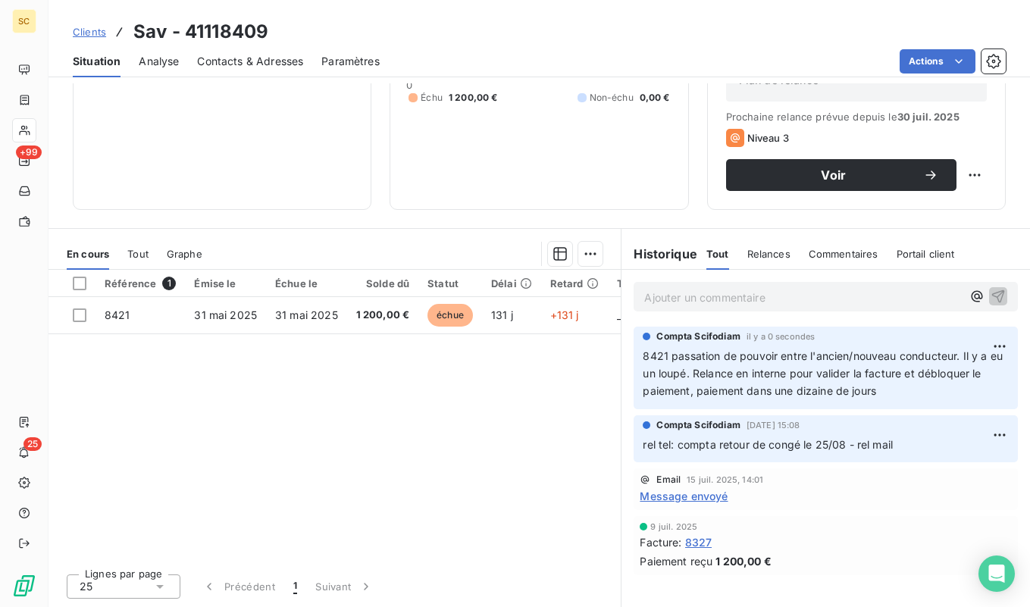
click at [92, 34] on span "Clients" at bounding box center [89, 32] width 33 height 12
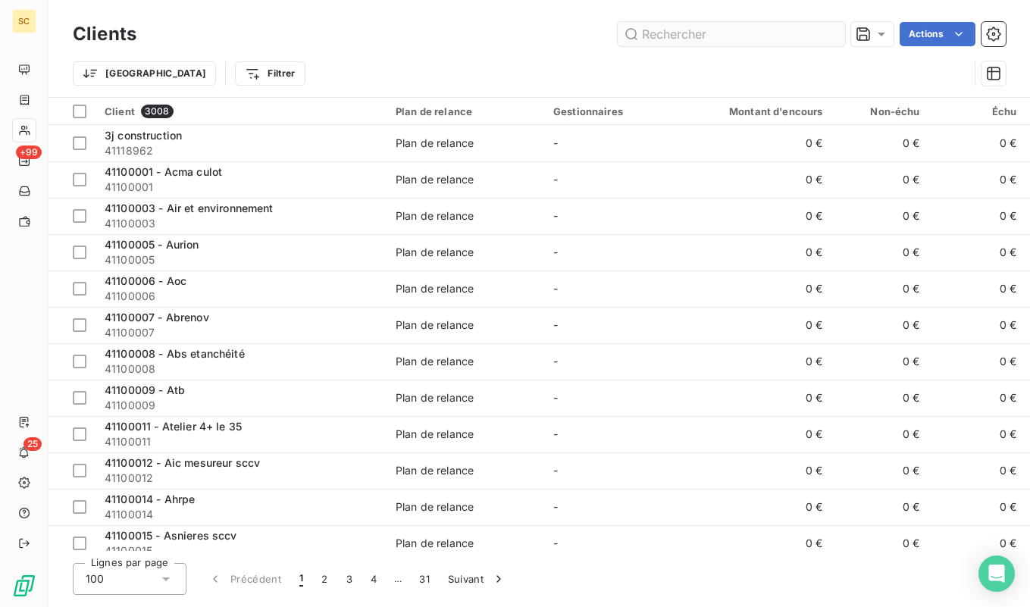
click at [643, 34] on input "text" at bounding box center [731, 34] width 227 height 24
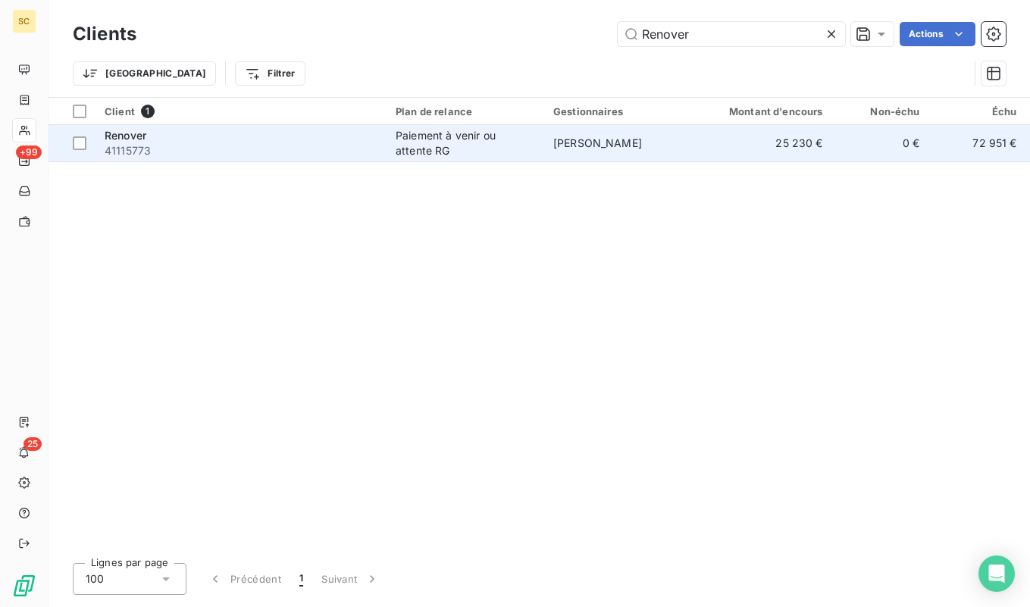
type input "Renover"
click at [187, 140] on div "Renover" at bounding box center [241, 135] width 273 height 15
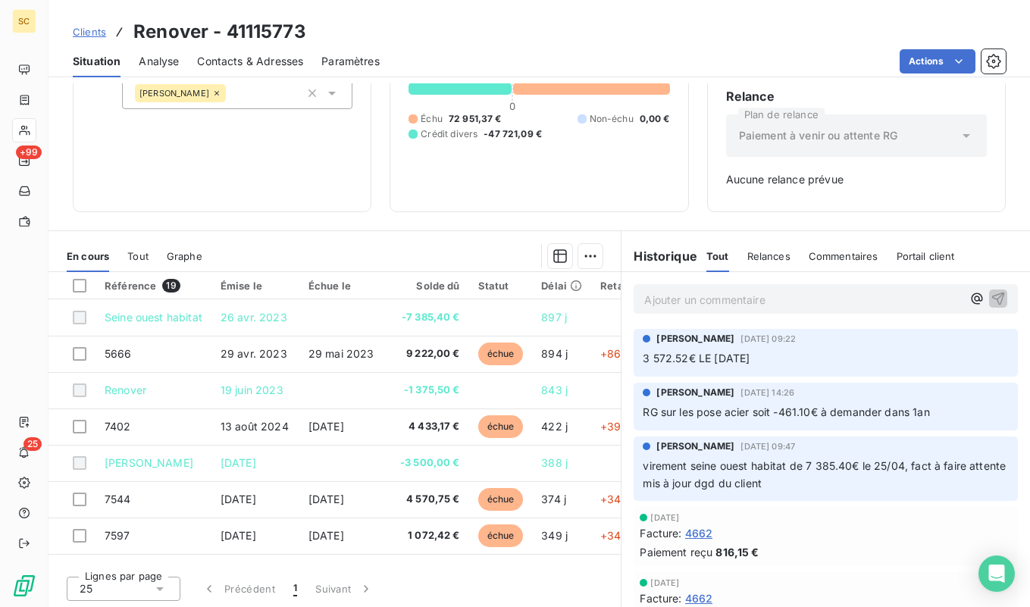
scroll to position [152, 0]
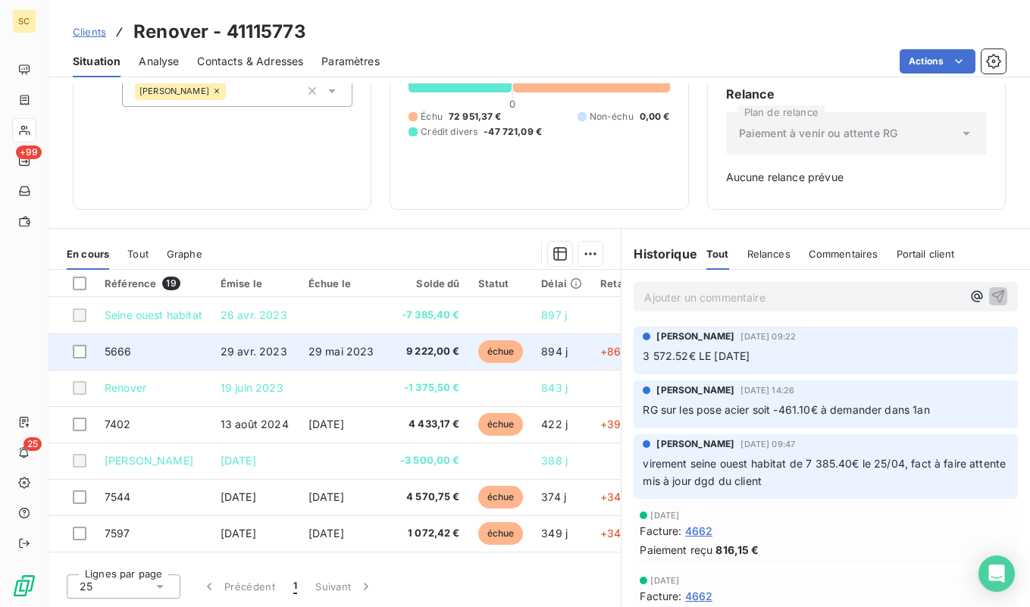
click at [296, 353] on td "29 avr. 2023" at bounding box center [256, 352] width 88 height 36
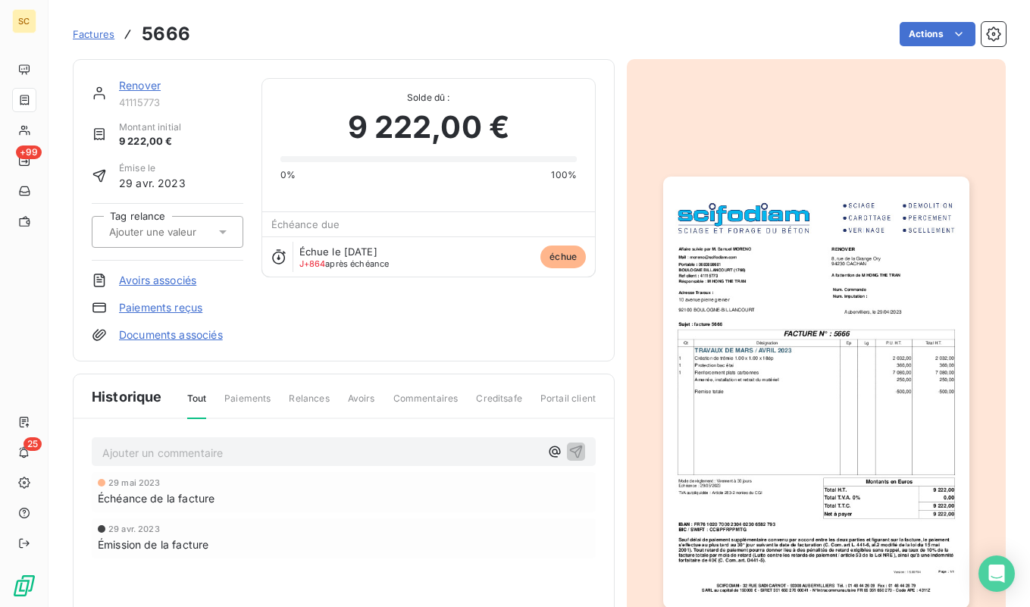
click at [99, 32] on span "Factures" at bounding box center [94, 34] width 42 height 12
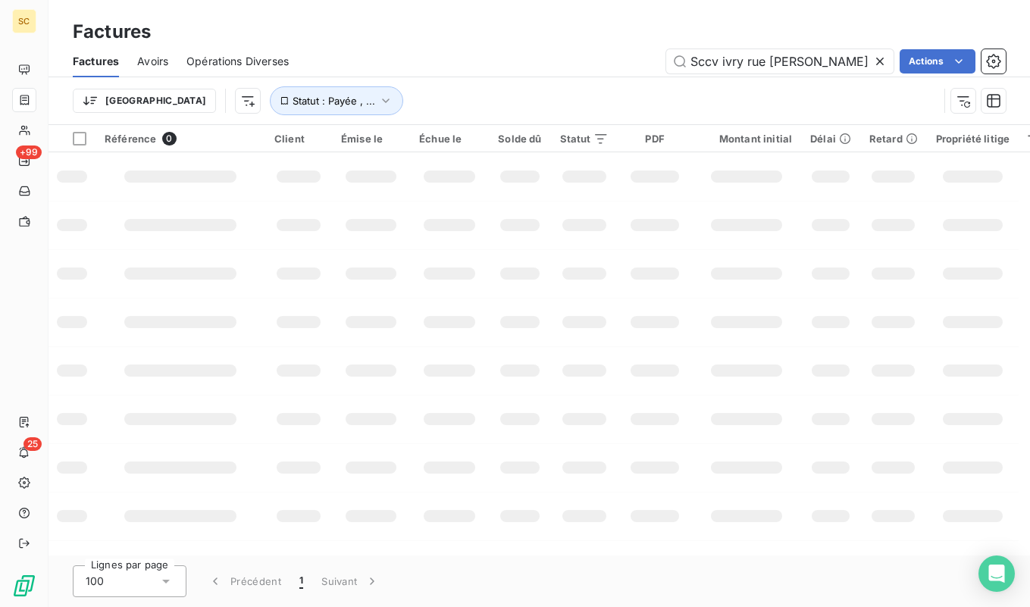
scroll to position [0, 1]
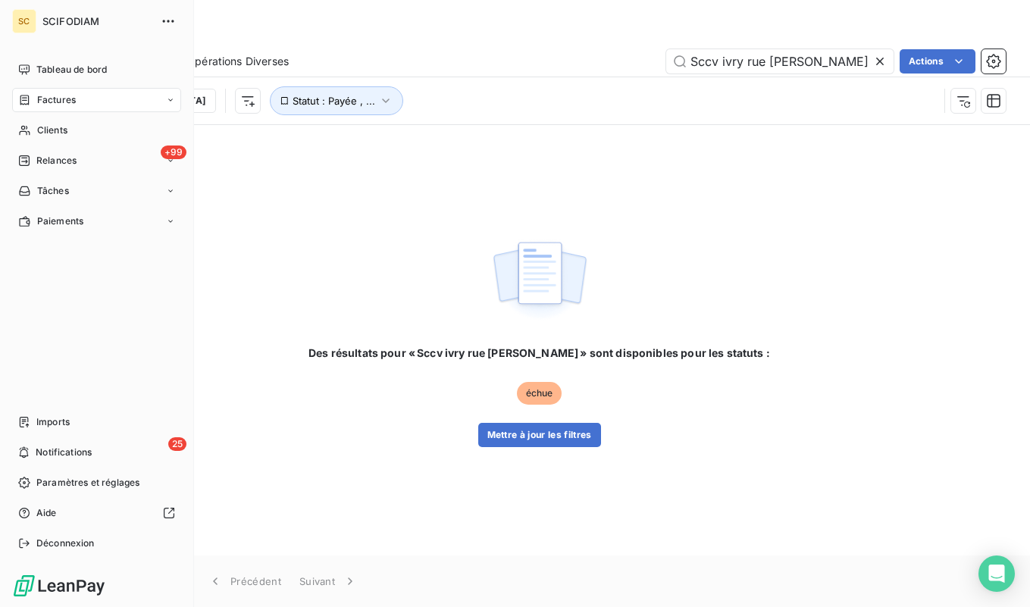
click at [27, 99] on icon at bounding box center [24, 100] width 13 height 12
click at [24, 128] on icon at bounding box center [24, 130] width 13 height 12
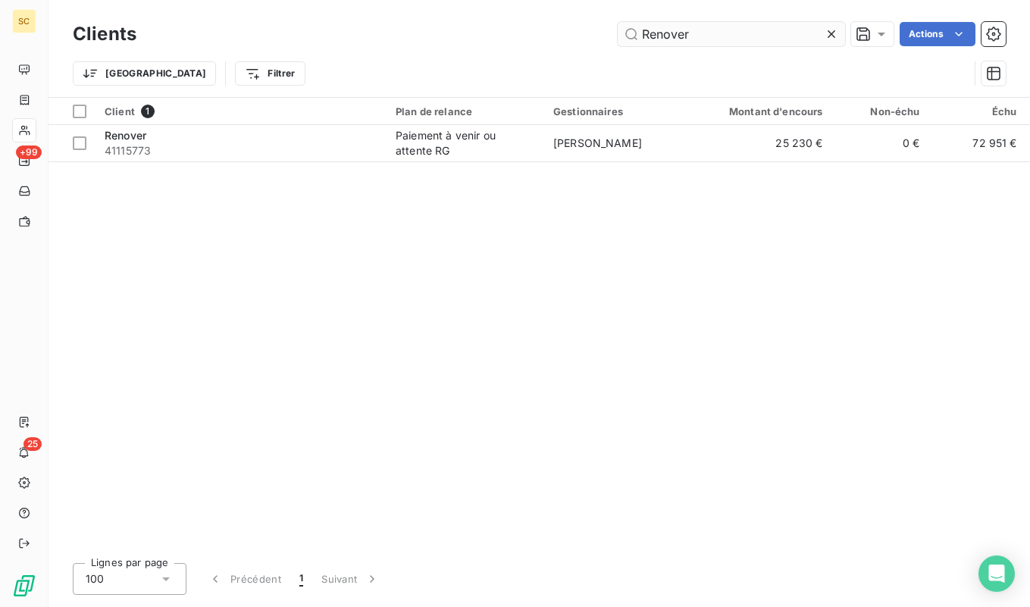
click at [695, 30] on input "Renover" at bounding box center [731, 34] width 227 height 24
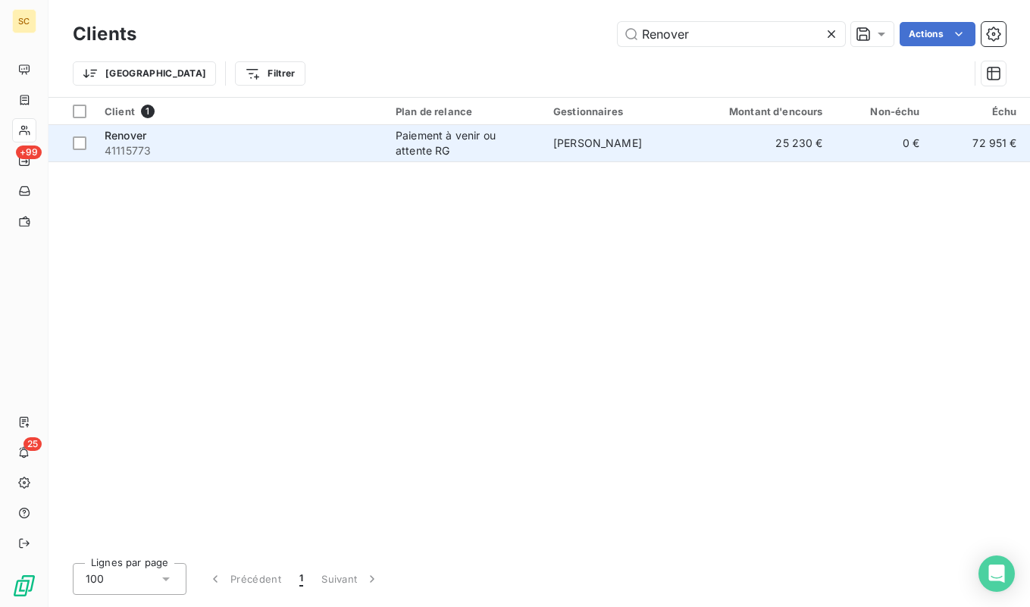
click at [222, 155] on span "41115773" at bounding box center [241, 150] width 273 height 15
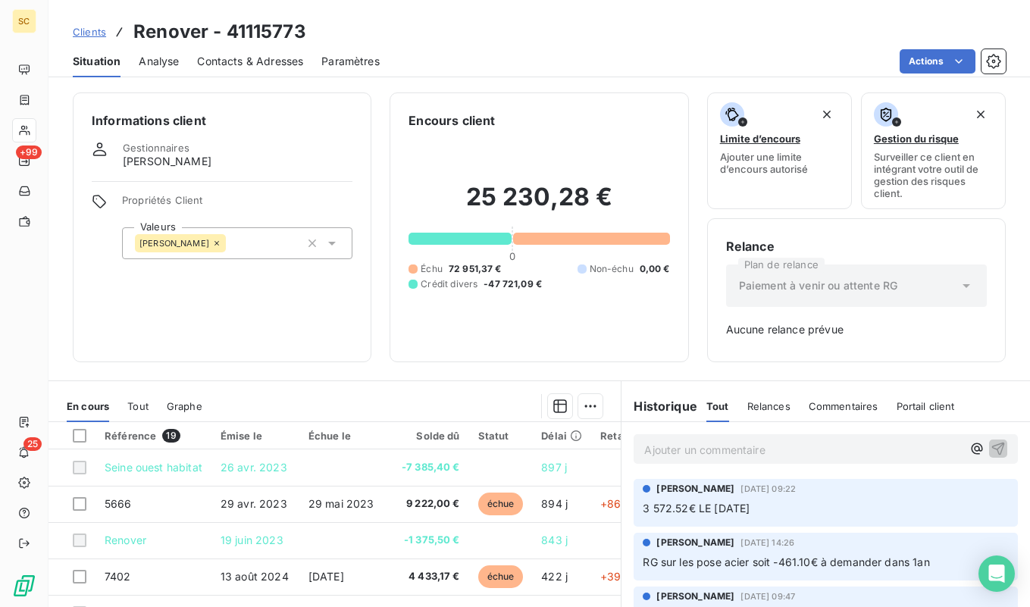
click at [93, 27] on span "Clients" at bounding box center [89, 32] width 33 height 12
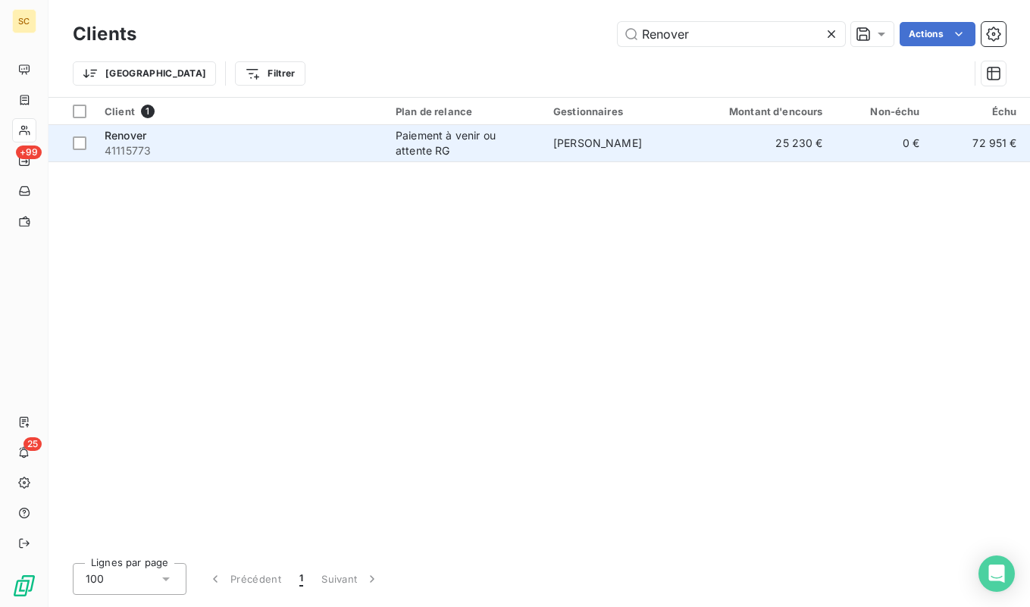
click at [235, 142] on div "Renover" at bounding box center [241, 135] width 273 height 15
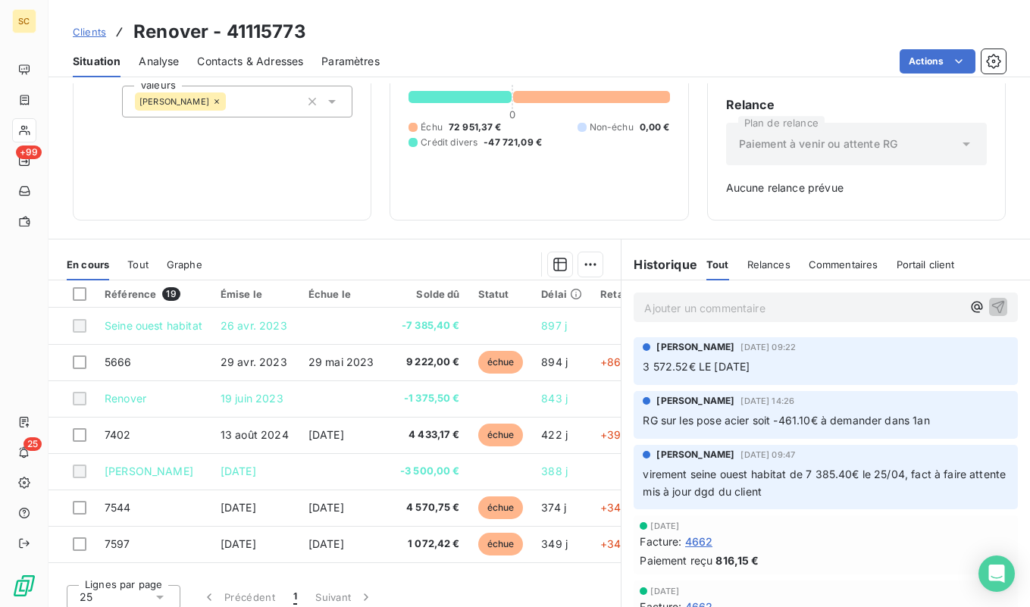
scroll to position [140, 0]
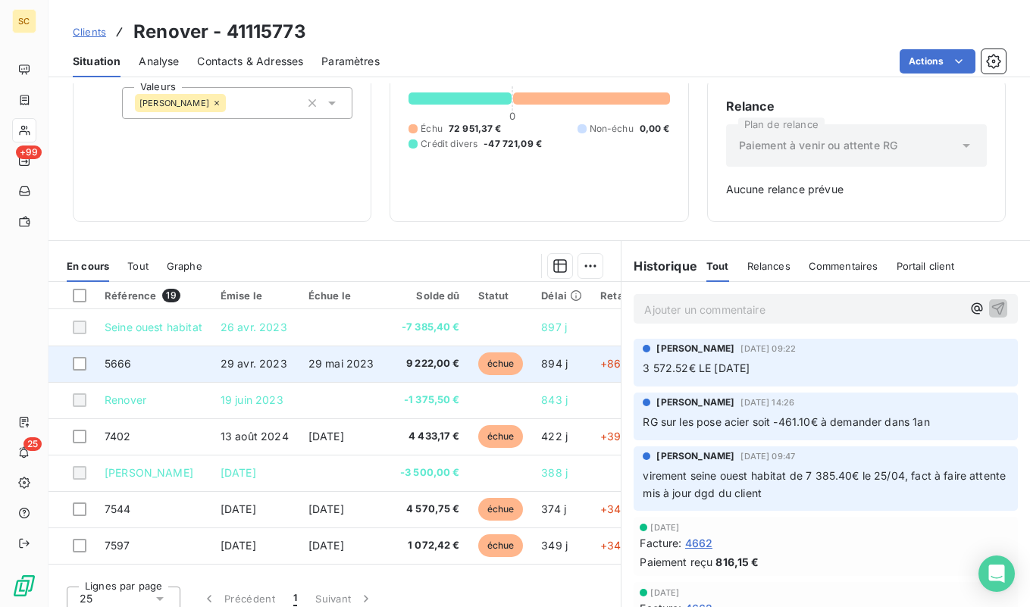
click at [248, 363] on span "29 avr. 2023" at bounding box center [254, 363] width 67 height 13
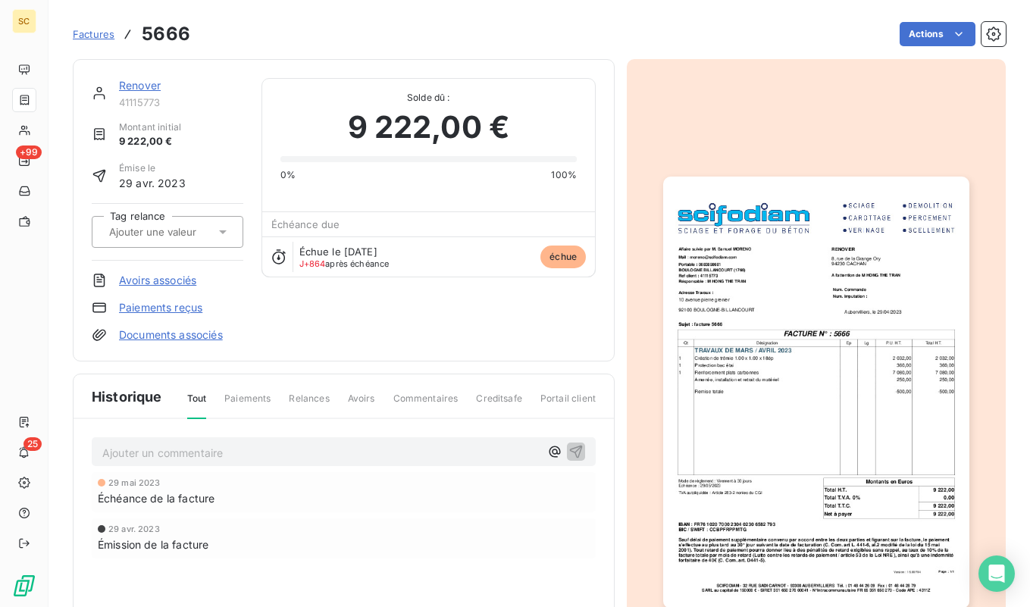
click at [136, 91] on link "Renover" at bounding box center [140, 85] width 42 height 13
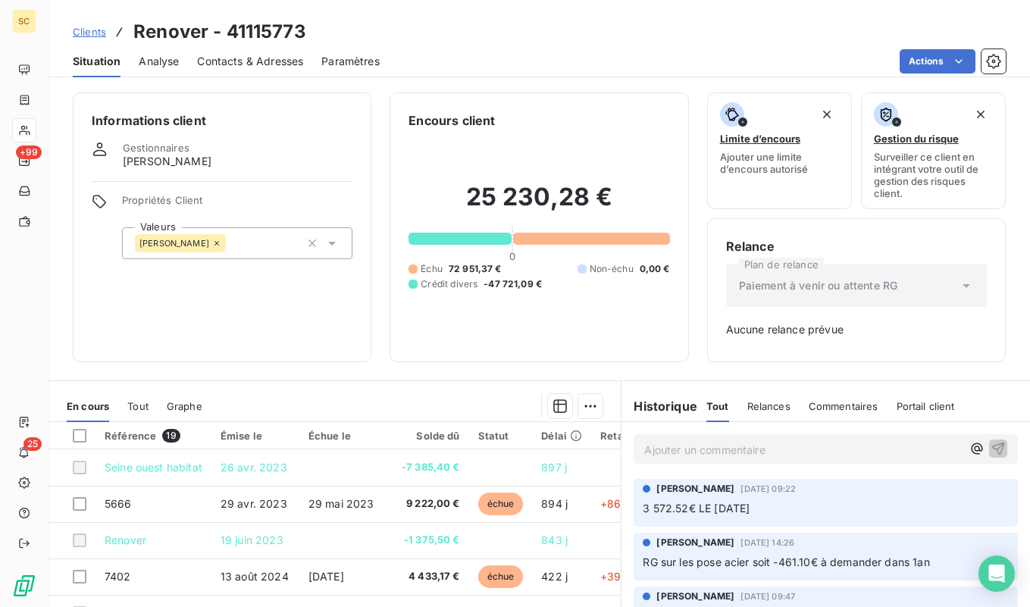
scroll to position [152, 0]
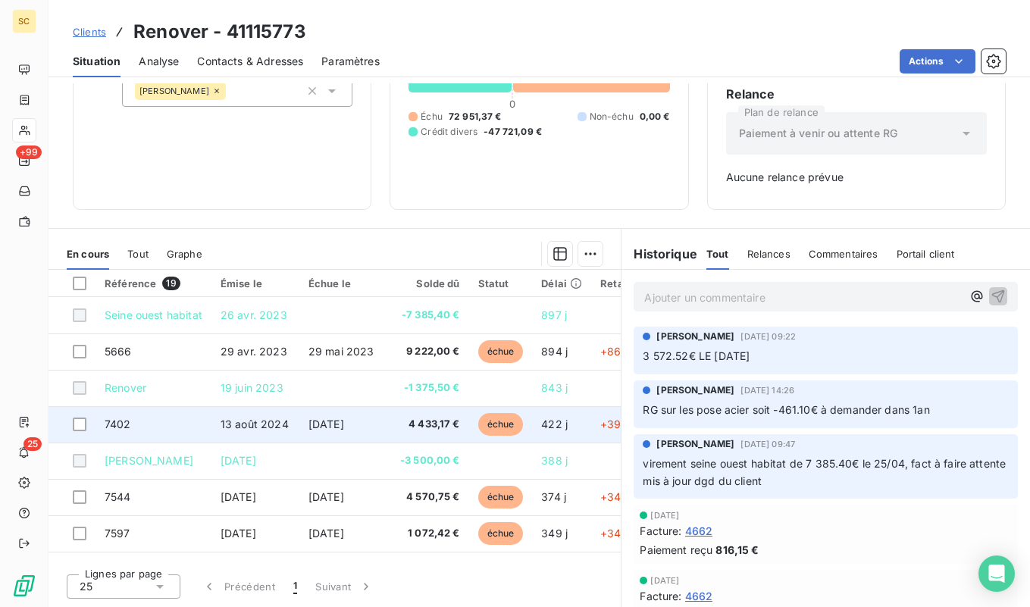
click at [315, 440] on td "[DATE]" at bounding box center [343, 424] width 88 height 36
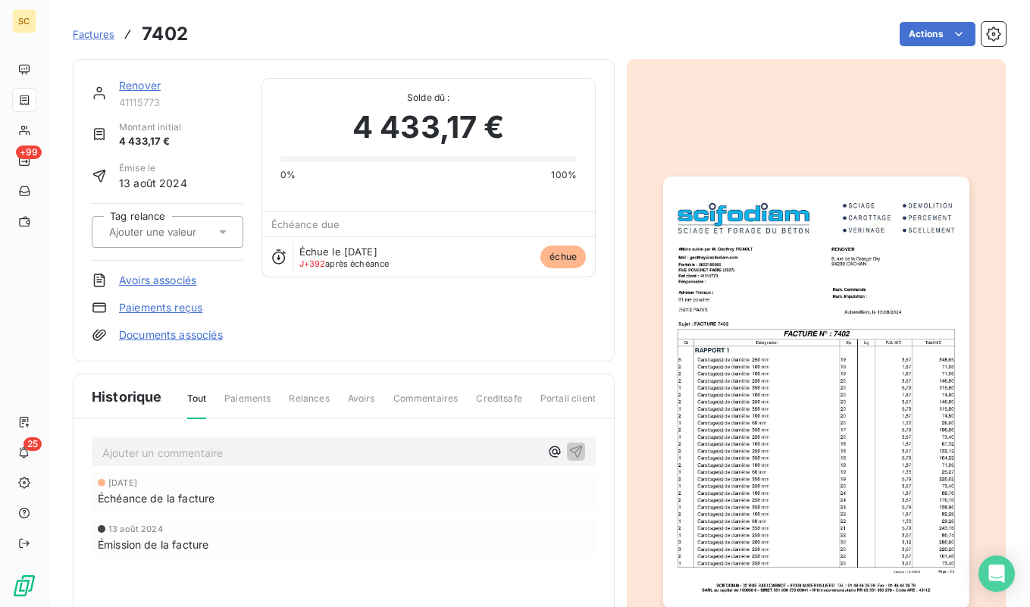
click at [139, 84] on link "Renover" at bounding box center [140, 85] width 42 height 13
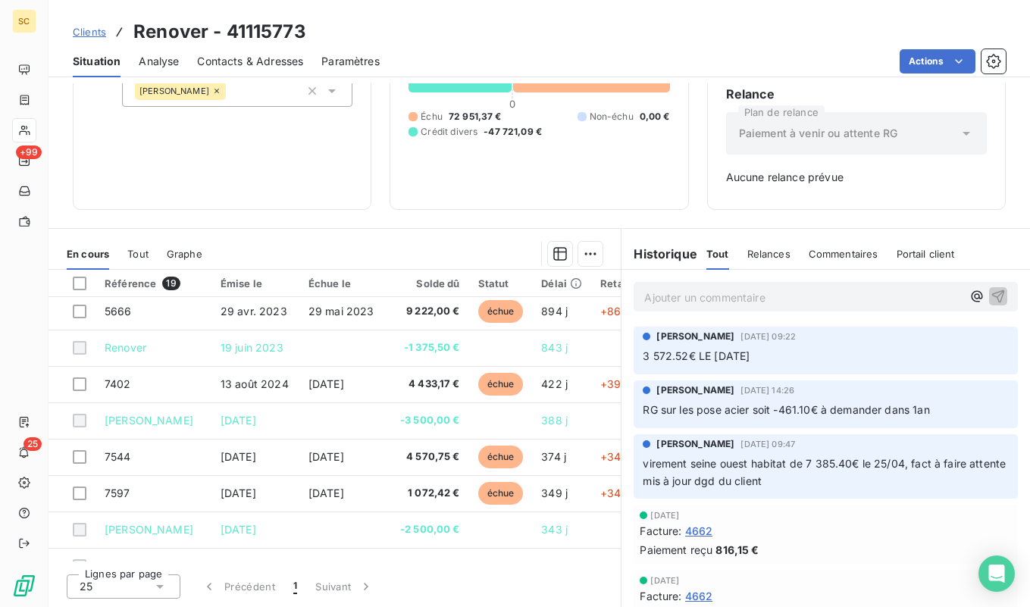
scroll to position [41, 0]
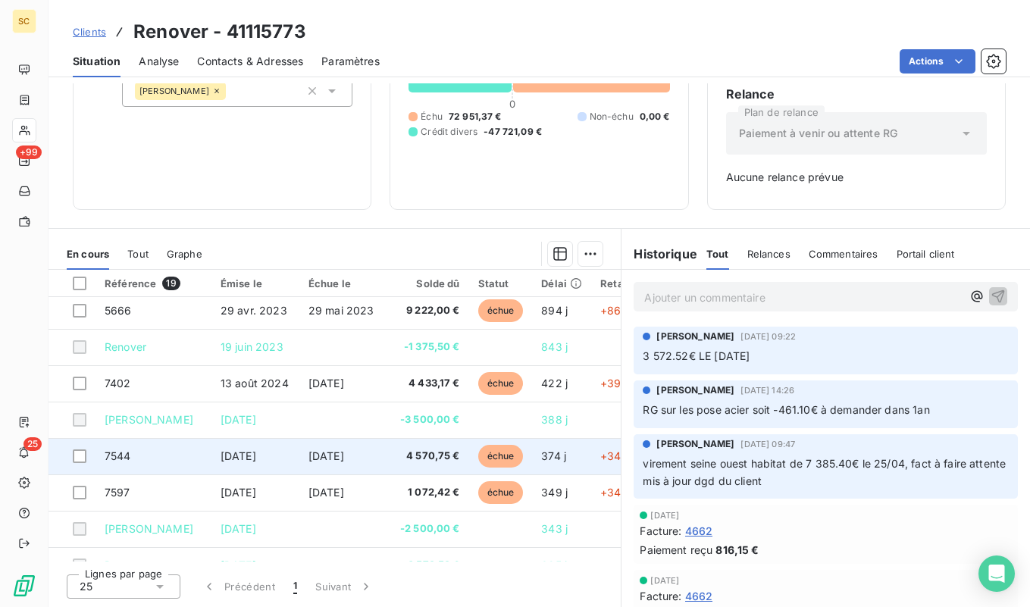
click at [309, 443] on td "[DATE]" at bounding box center [343, 456] width 88 height 36
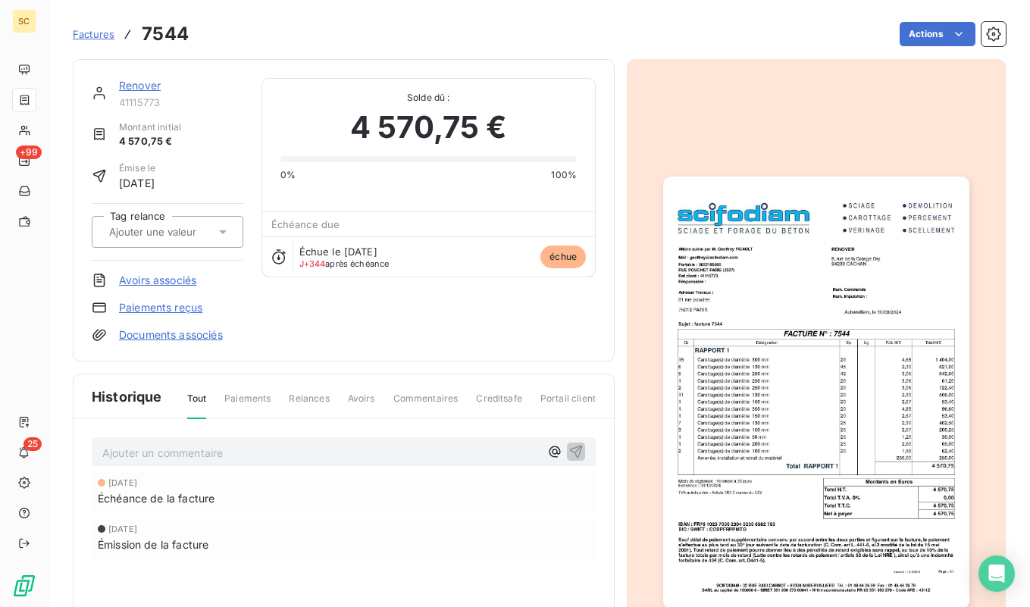
click at [141, 83] on link "Renover" at bounding box center [140, 85] width 42 height 13
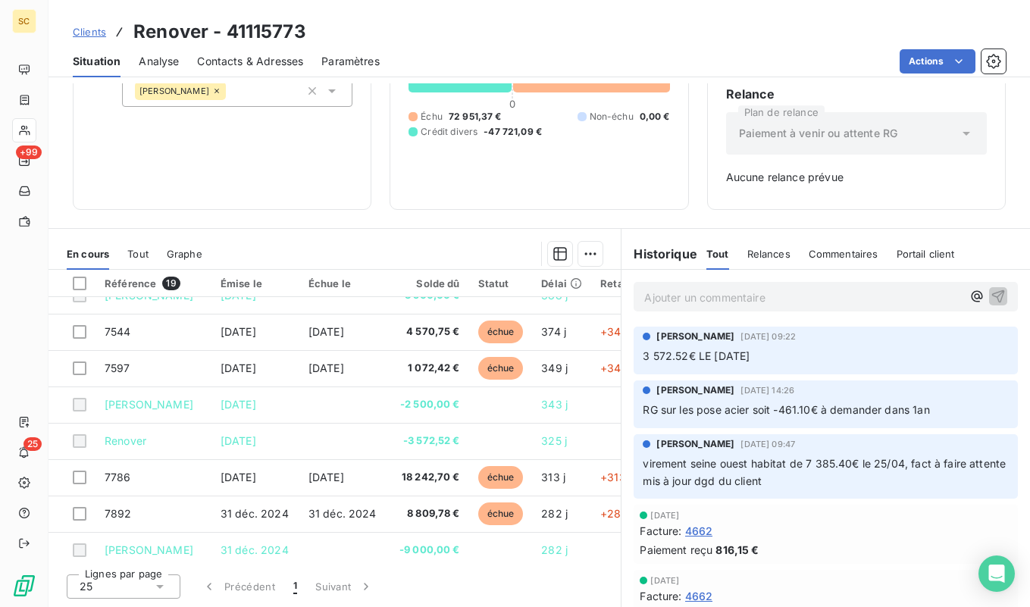
scroll to position [164, 0]
click at [240, 378] on td "[DATE]" at bounding box center [256, 370] width 88 height 36
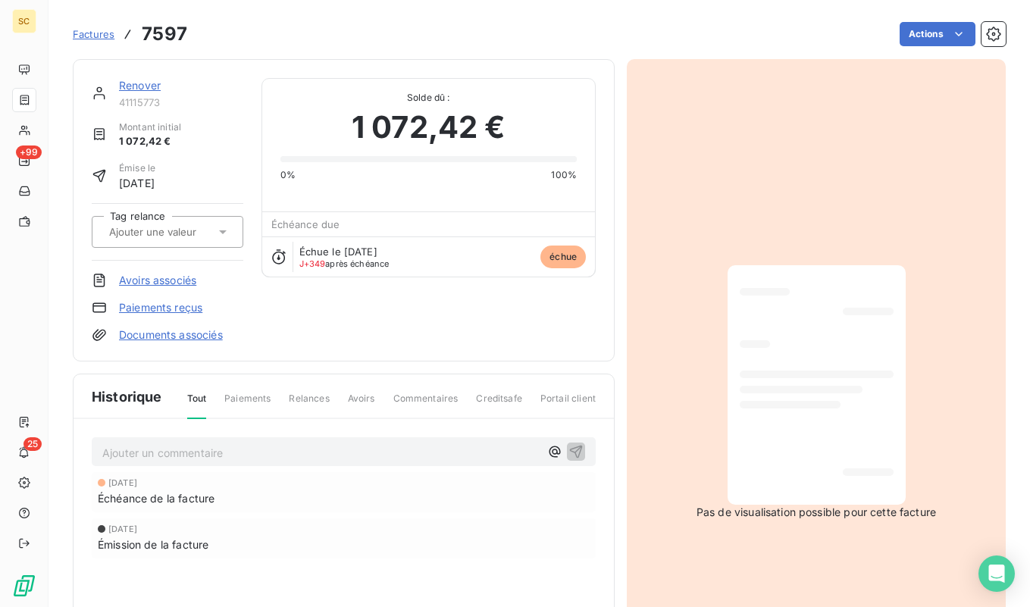
click at [146, 88] on link "Renover" at bounding box center [140, 85] width 42 height 13
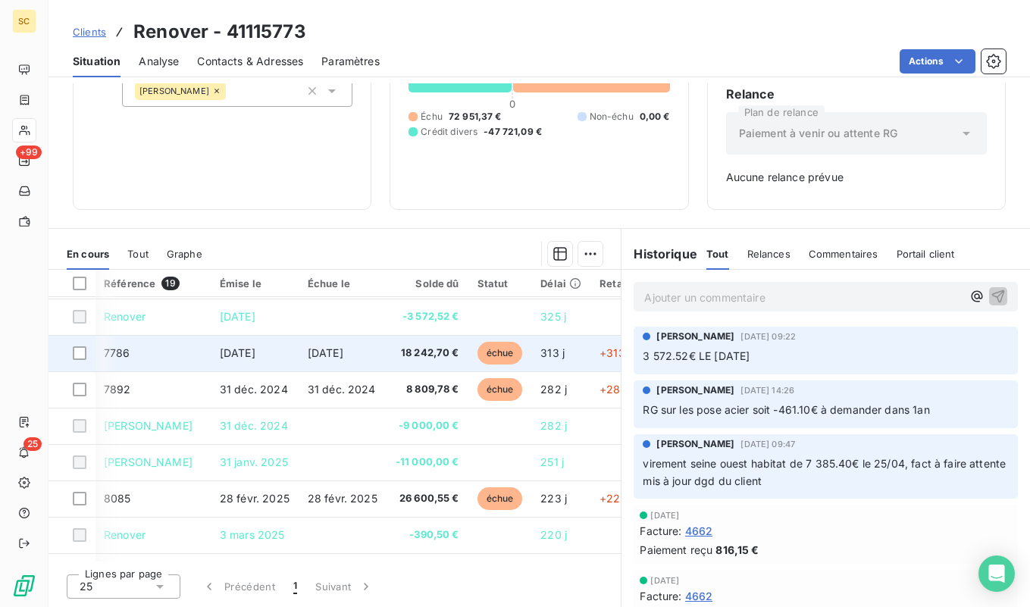
scroll to position [433, 1]
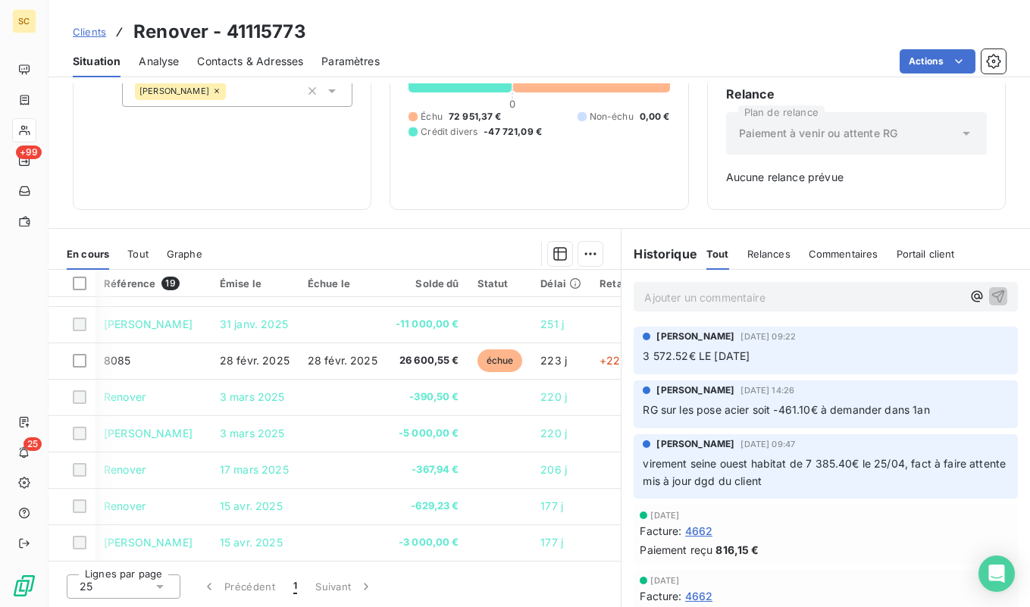
click at [252, 346] on td "28 févr. 2025" at bounding box center [255, 361] width 88 height 36
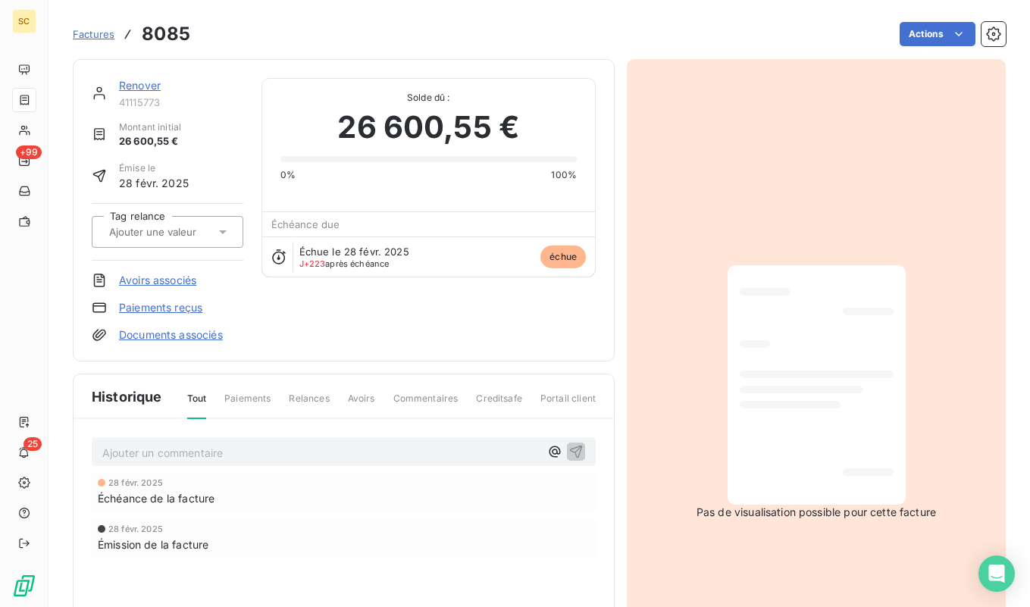
click at [150, 86] on link "Renover" at bounding box center [140, 85] width 42 height 13
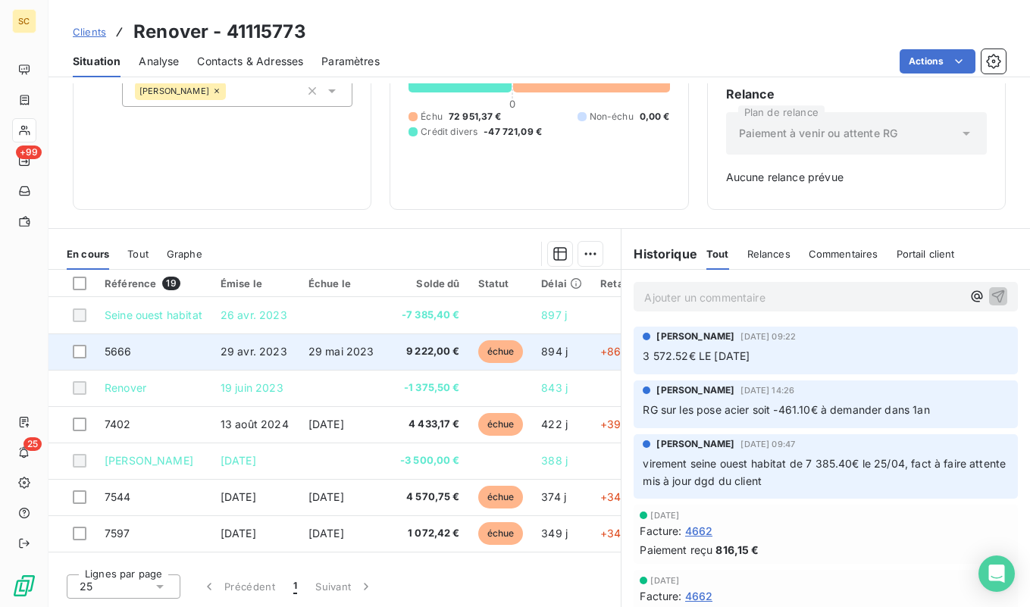
click at [296, 344] on td "29 avr. 2023" at bounding box center [256, 352] width 88 height 36
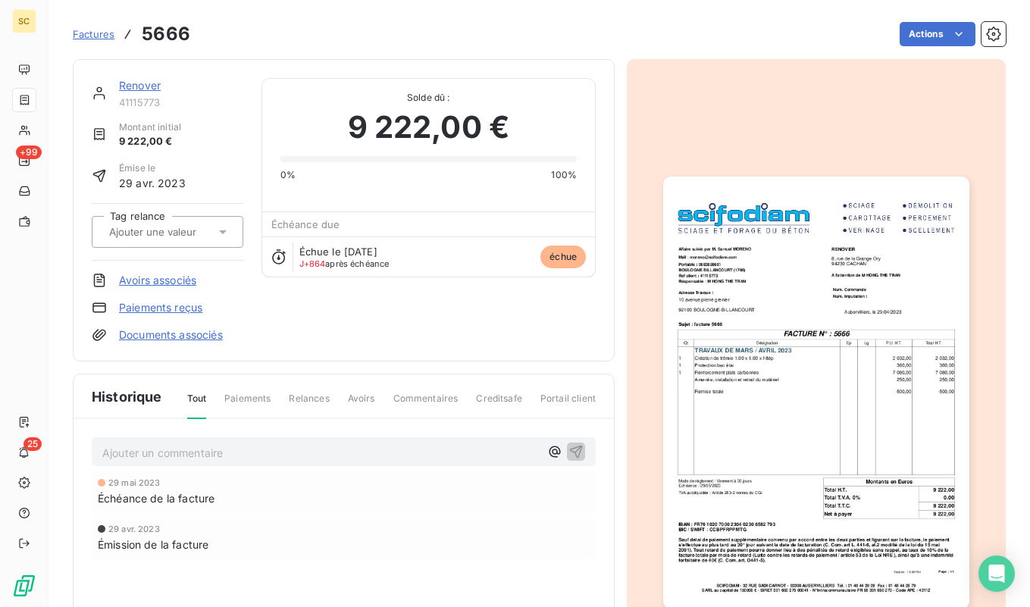
click at [136, 88] on link "Renover" at bounding box center [140, 85] width 42 height 13
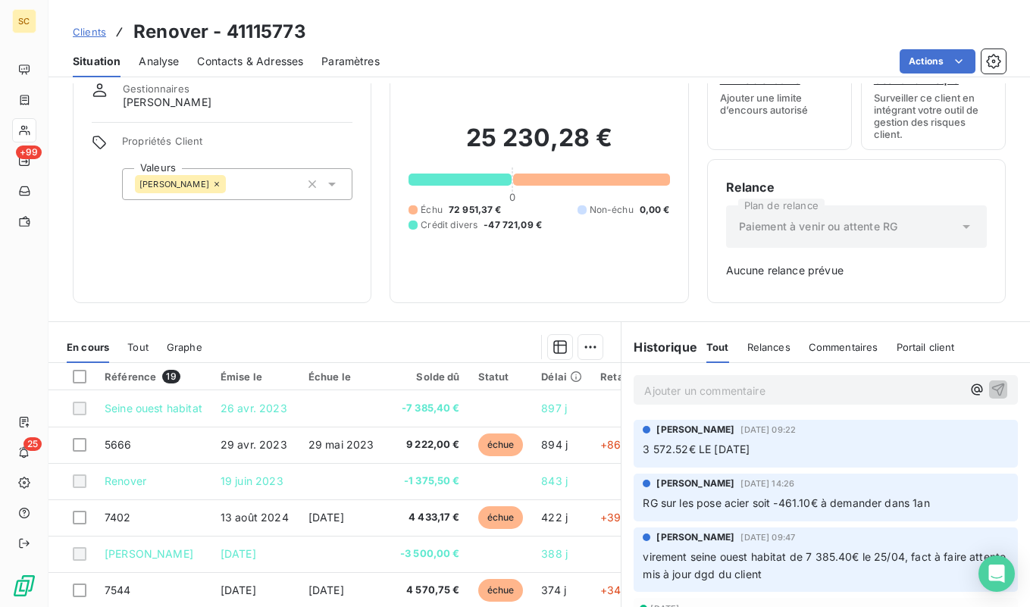
scroll to position [152, 0]
